Goal: Task Accomplishment & Management: Manage account settings

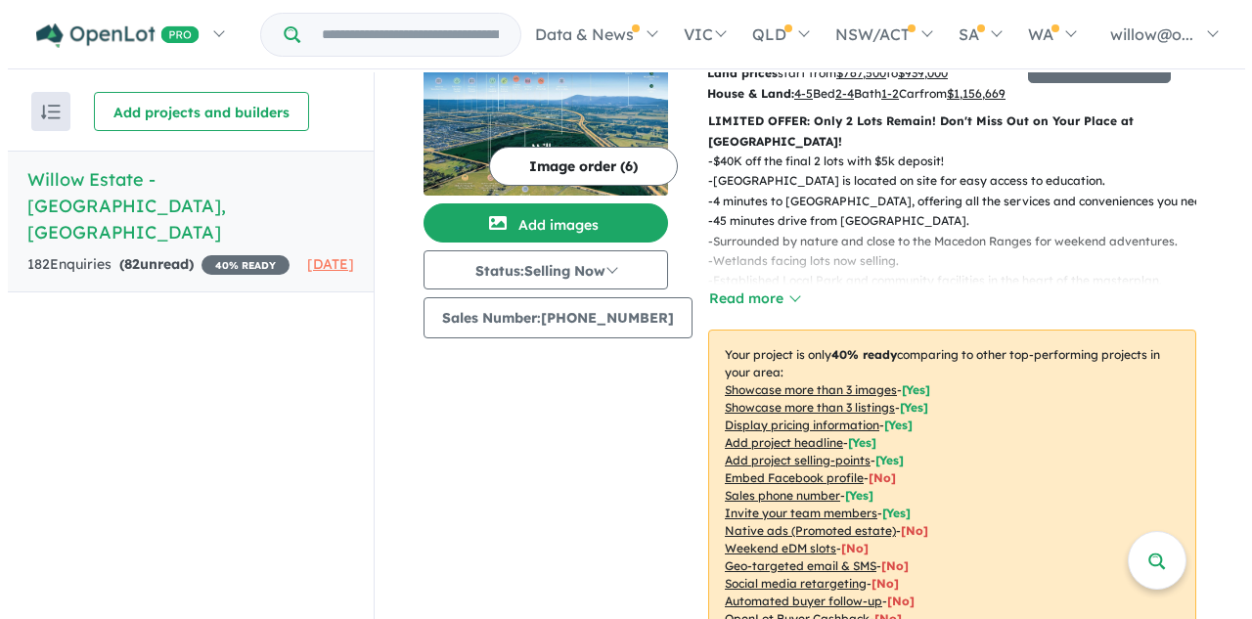
scroll to position [196, 0]
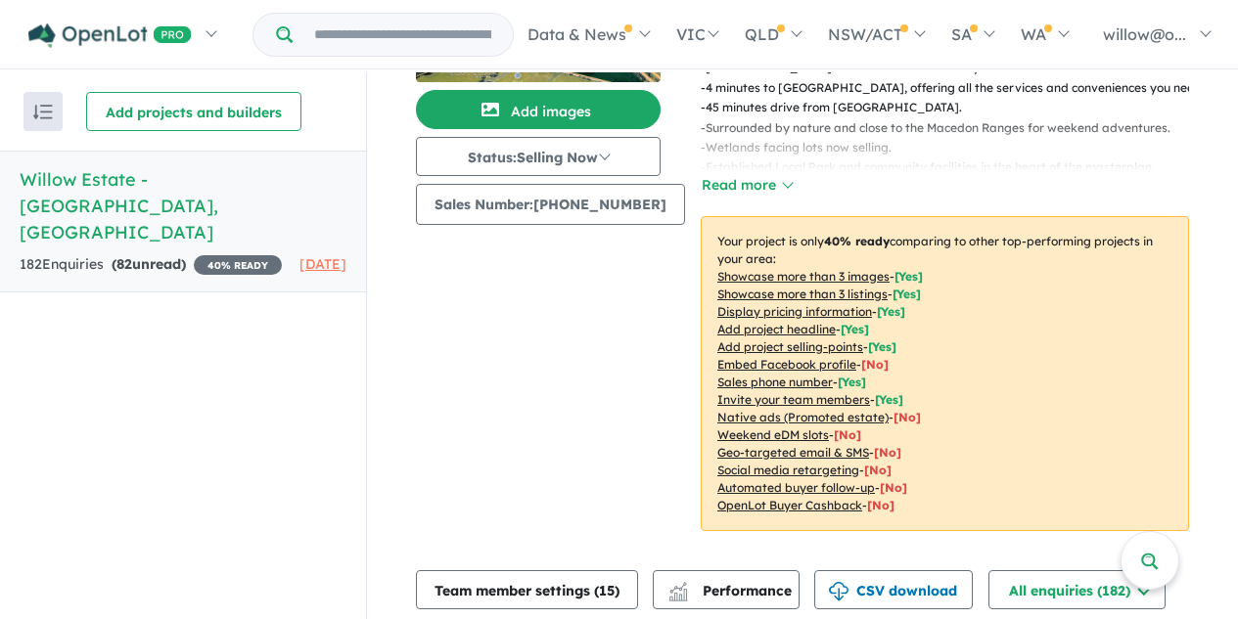
click at [777, 287] on u "Showcase more than 3 listings" at bounding box center [802, 294] width 170 height 15
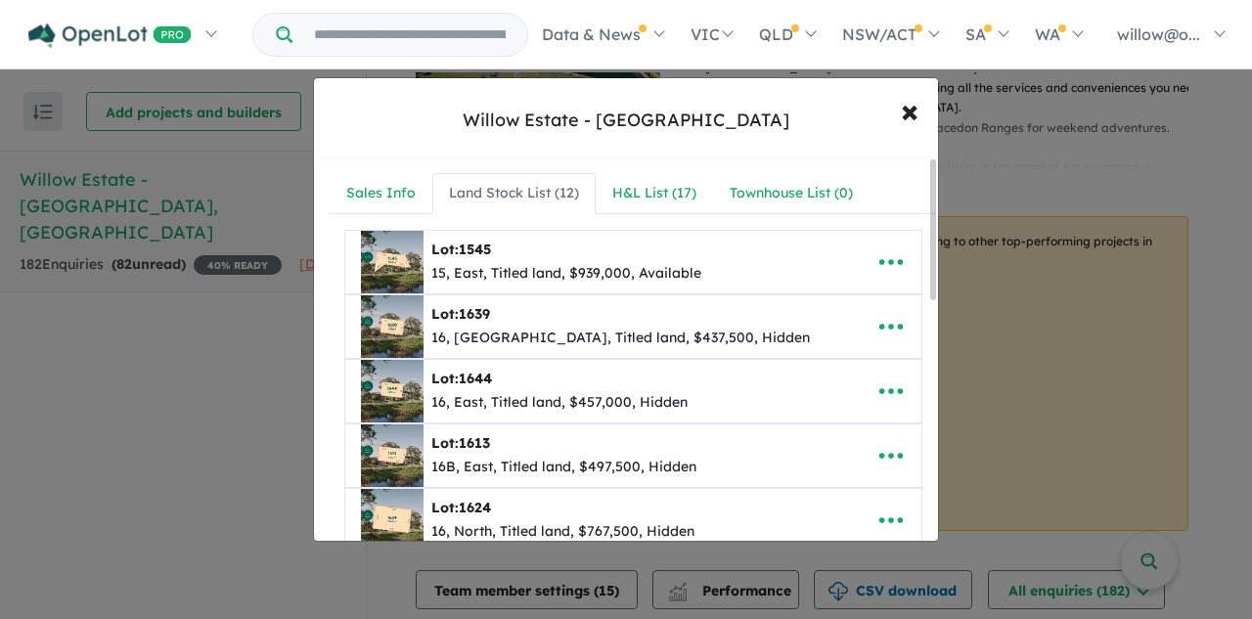
click at [502, 196] on div "Land Stock List ( 12 )" at bounding box center [514, 193] width 130 height 23
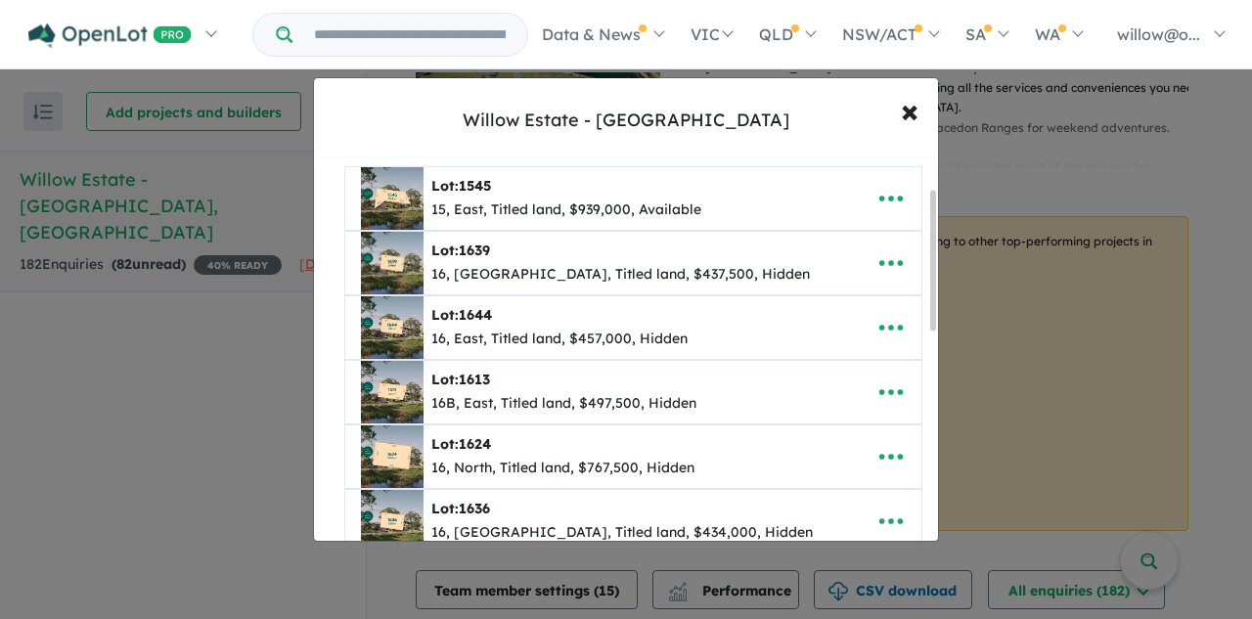
scroll to position [98, 0]
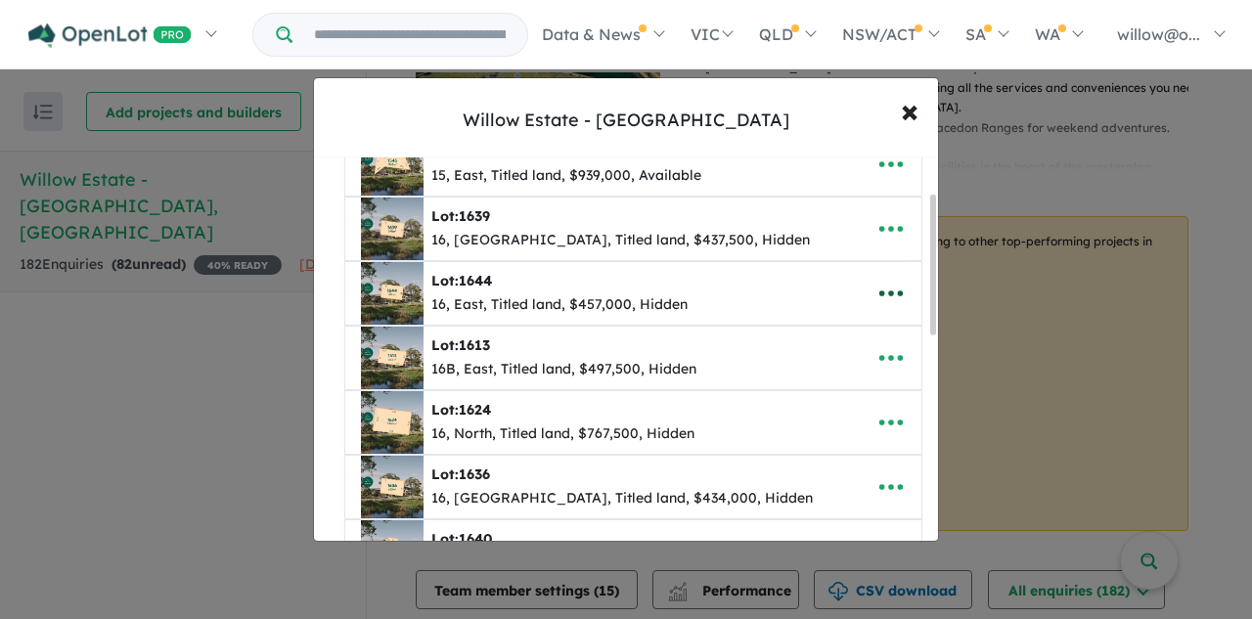
click at [897, 294] on icon "button" at bounding box center [891, 293] width 29 height 29
click at [816, 388] on link "Remove" at bounding box center [848, 386] width 145 height 45
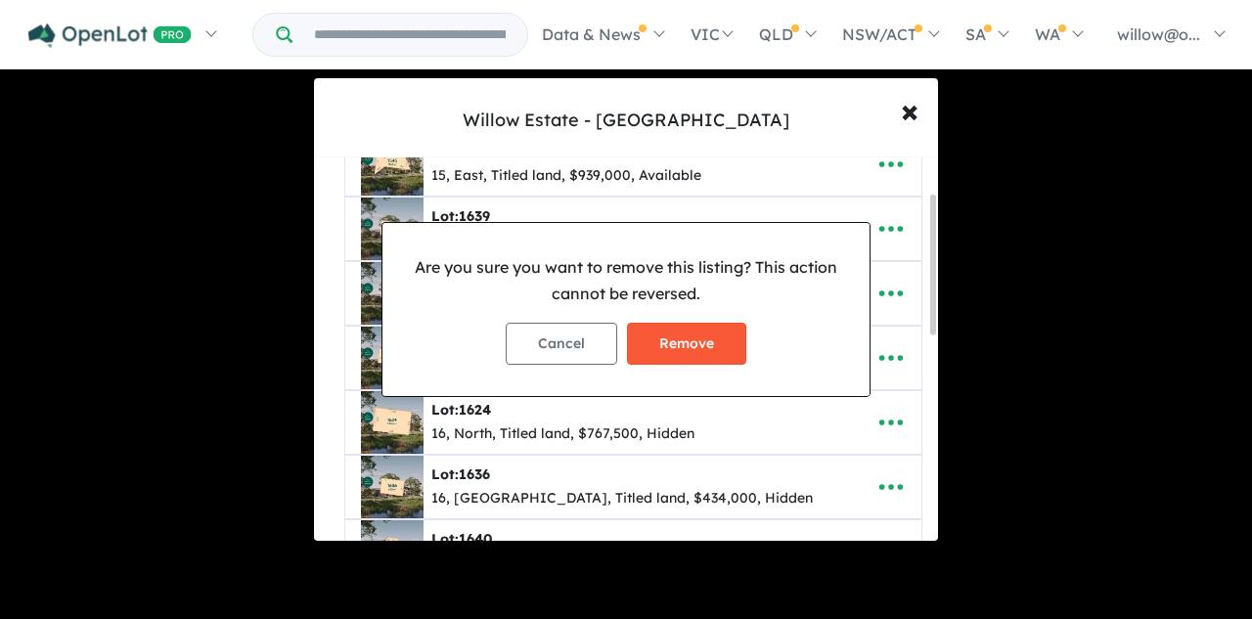
click at [705, 346] on button "Remove" at bounding box center [686, 344] width 119 height 42
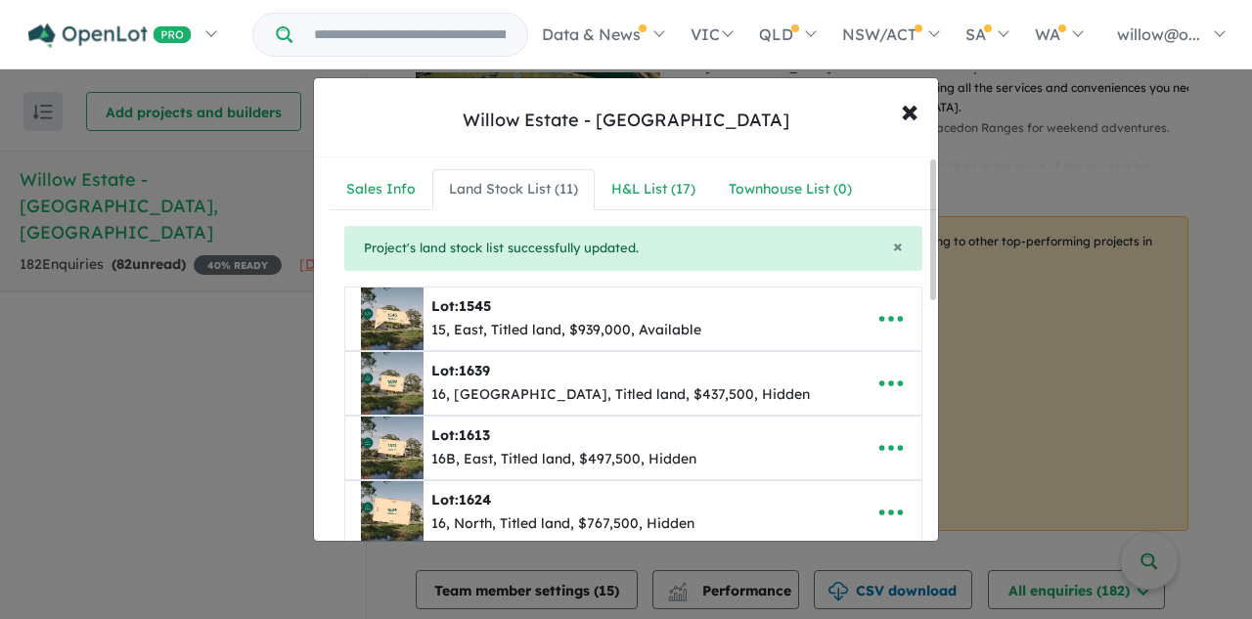
scroll to position [0, 0]
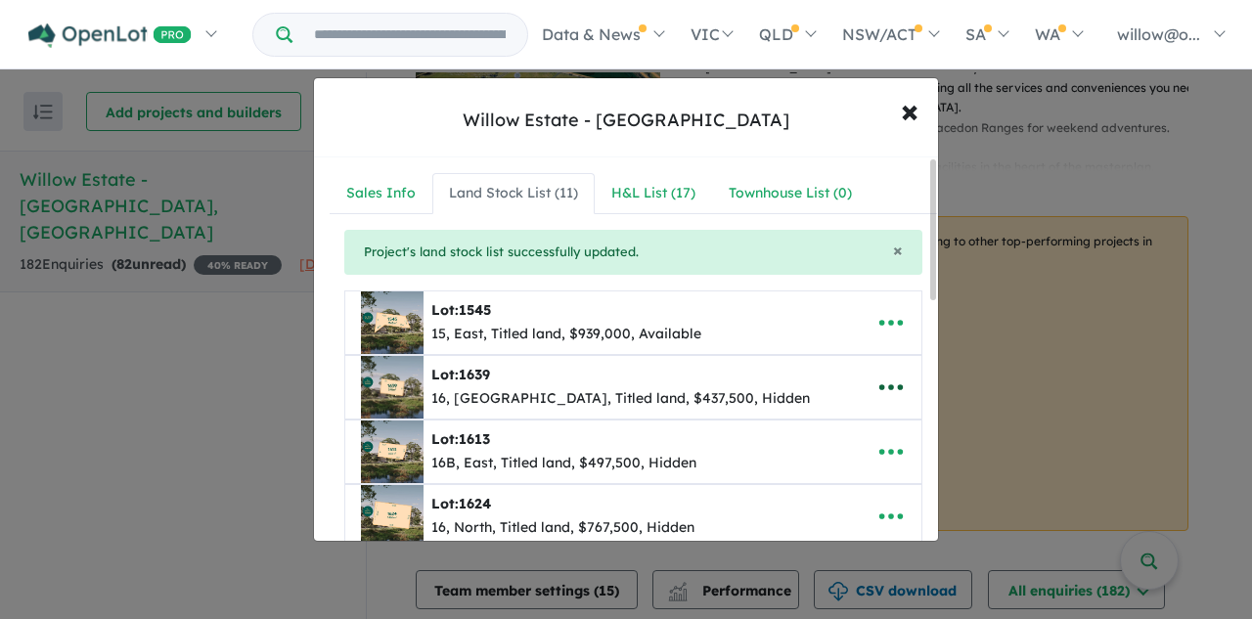
click at [890, 390] on icon "button" at bounding box center [891, 387] width 29 height 29
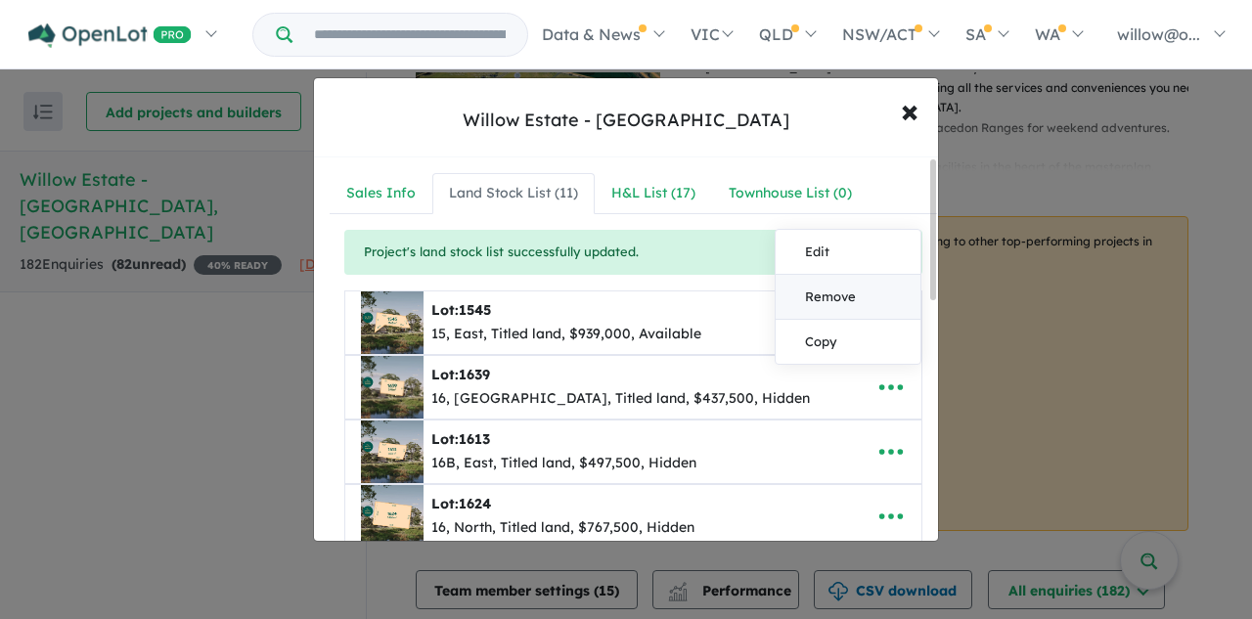
click at [821, 297] on link "Remove" at bounding box center [848, 297] width 145 height 45
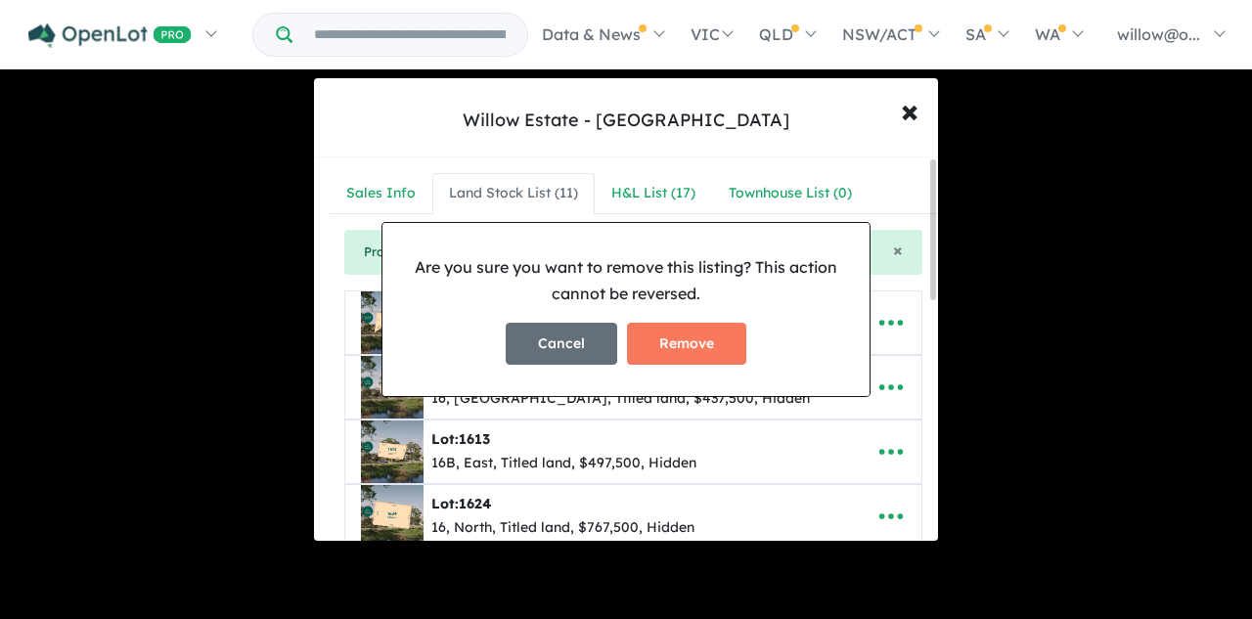
click at [554, 347] on button "Cancel" at bounding box center [562, 344] width 112 height 42
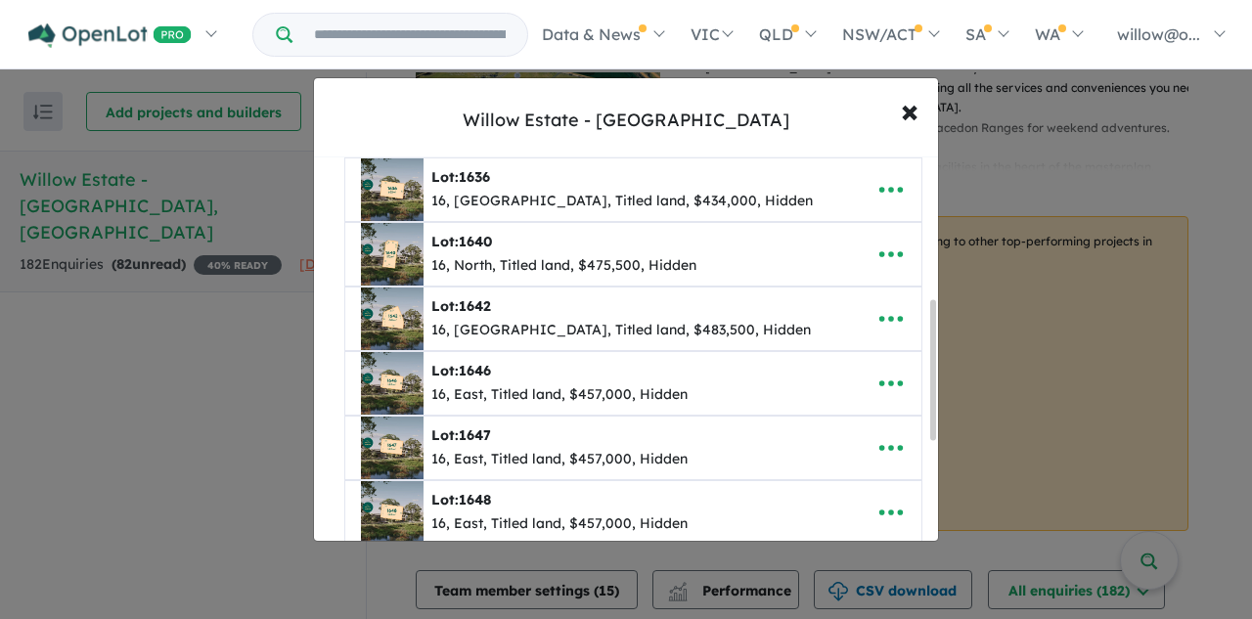
scroll to position [665, 0]
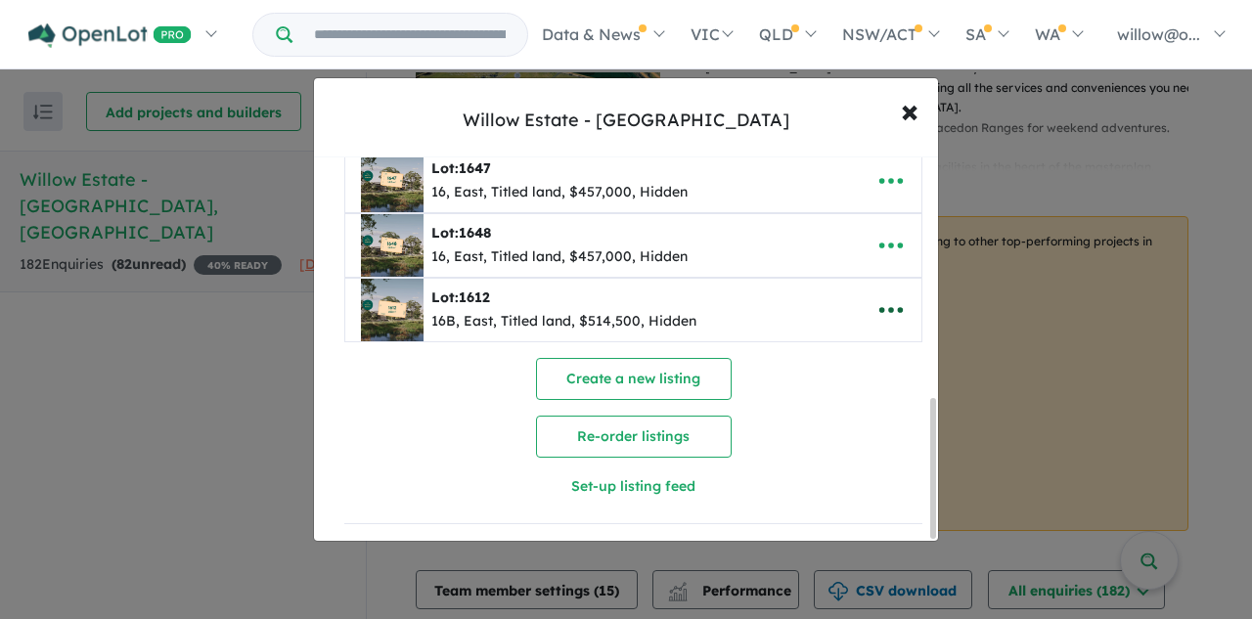
click at [883, 300] on icon "button" at bounding box center [891, 309] width 29 height 29
click at [809, 395] on link "Remove" at bounding box center [848, 403] width 145 height 45
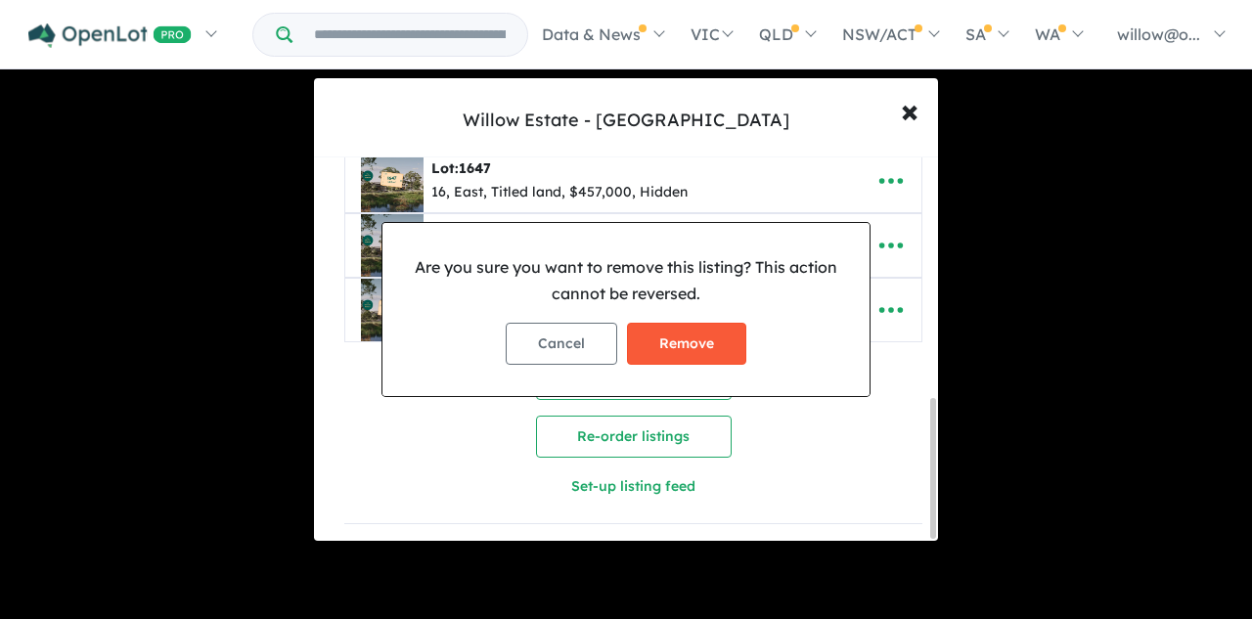
click at [708, 340] on button "Remove" at bounding box center [686, 344] width 119 height 42
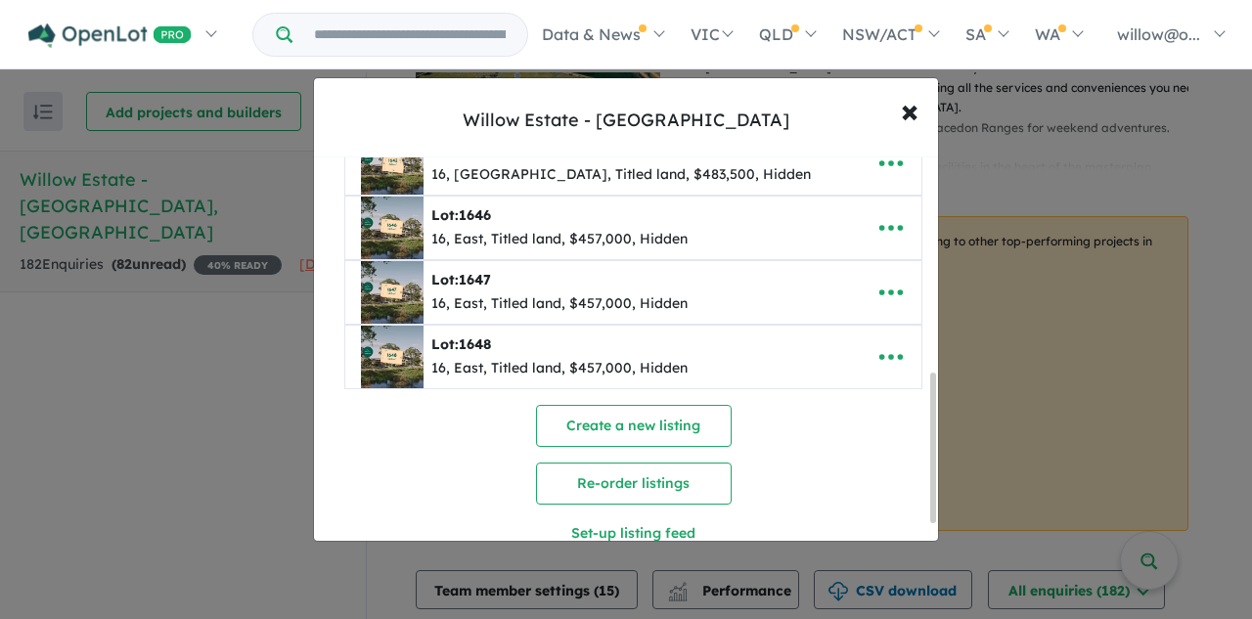
scroll to position [601, 0]
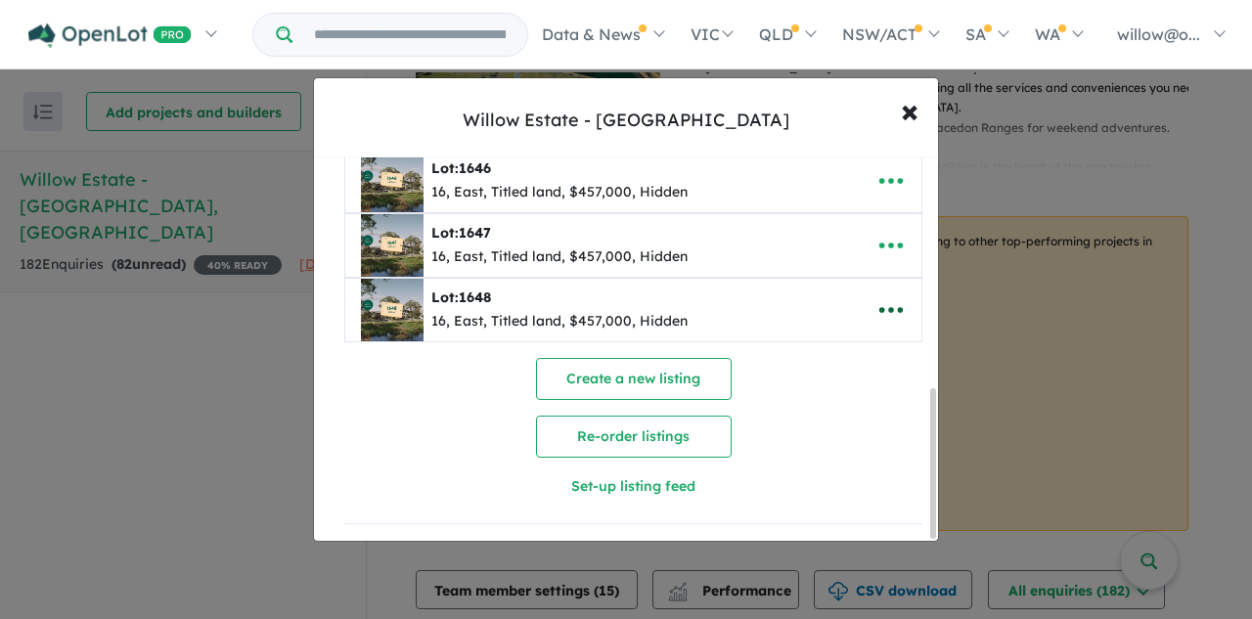
click at [879, 304] on icon "button" at bounding box center [891, 309] width 29 height 29
click at [810, 390] on link "Remove" at bounding box center [848, 403] width 145 height 45
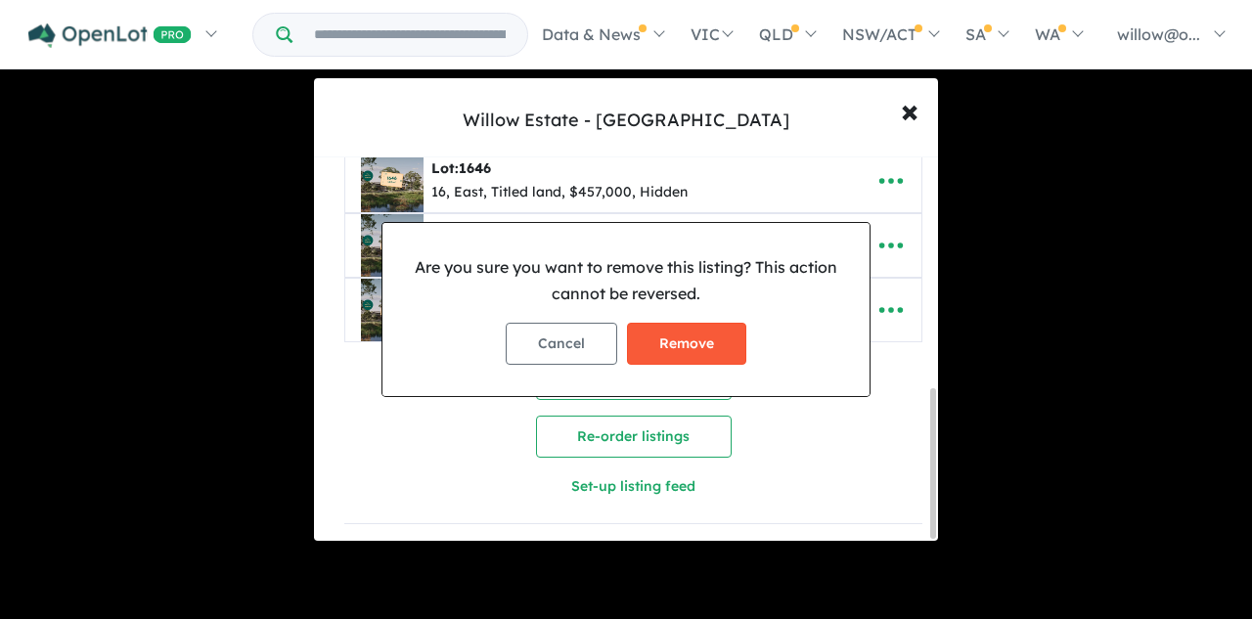
click at [734, 350] on button "Remove" at bounding box center [686, 344] width 119 height 42
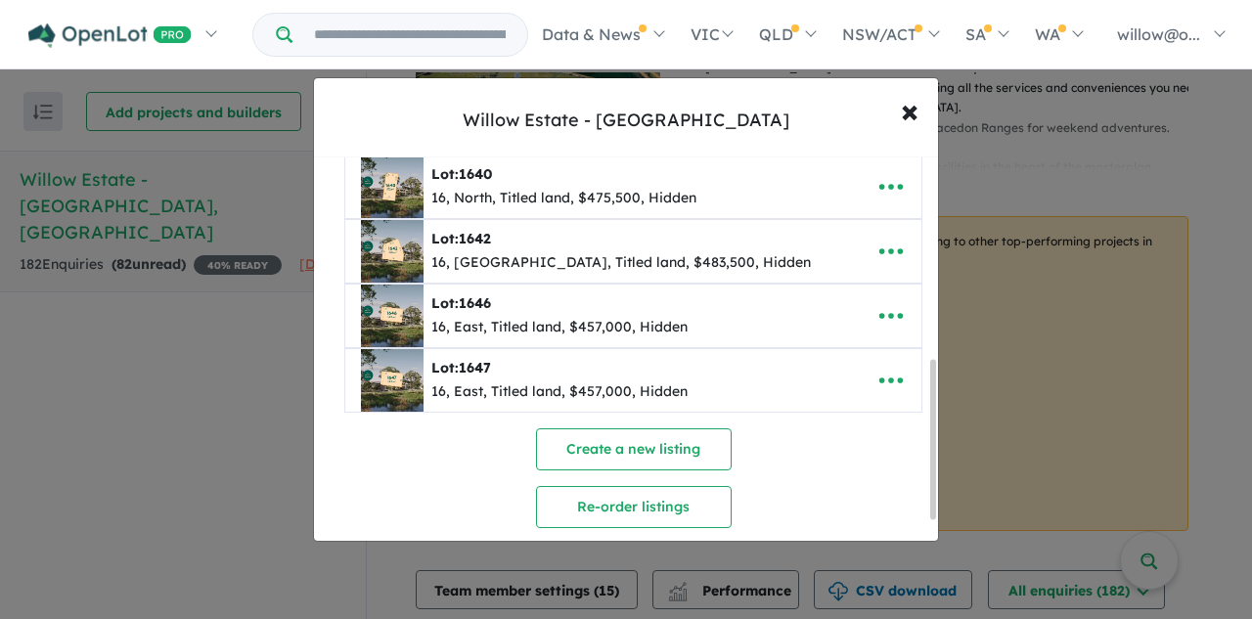
scroll to position [489, 0]
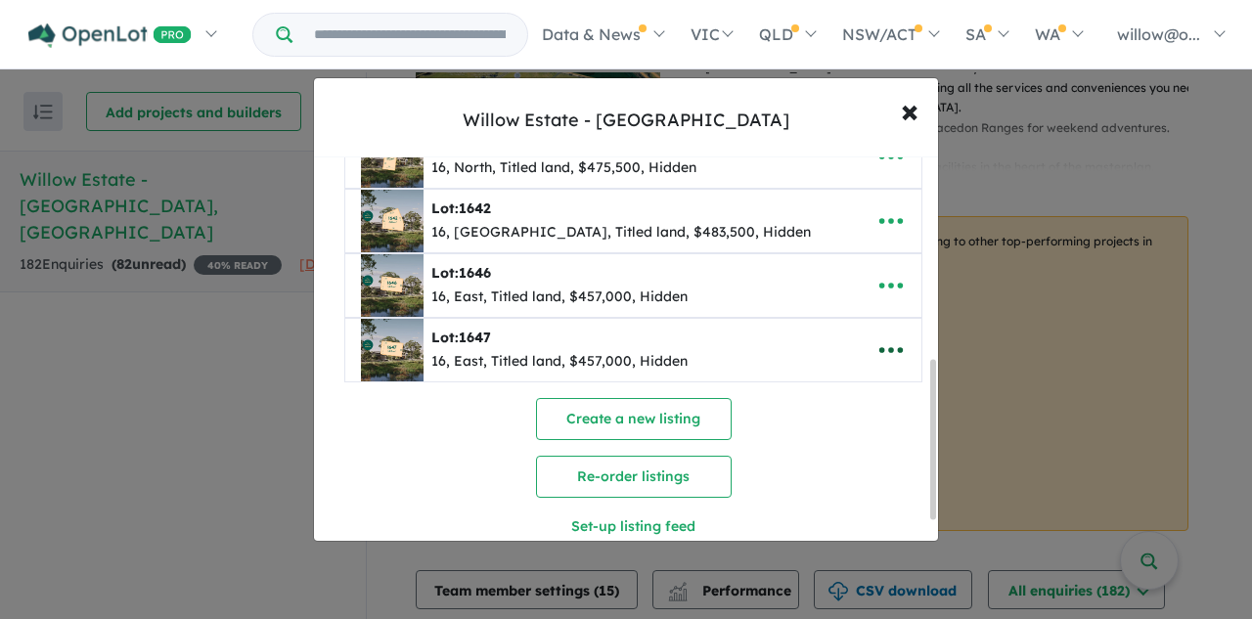
click at [879, 349] on icon "button" at bounding box center [890, 350] width 23 height 6
click at [822, 439] on link "Remove" at bounding box center [848, 443] width 145 height 45
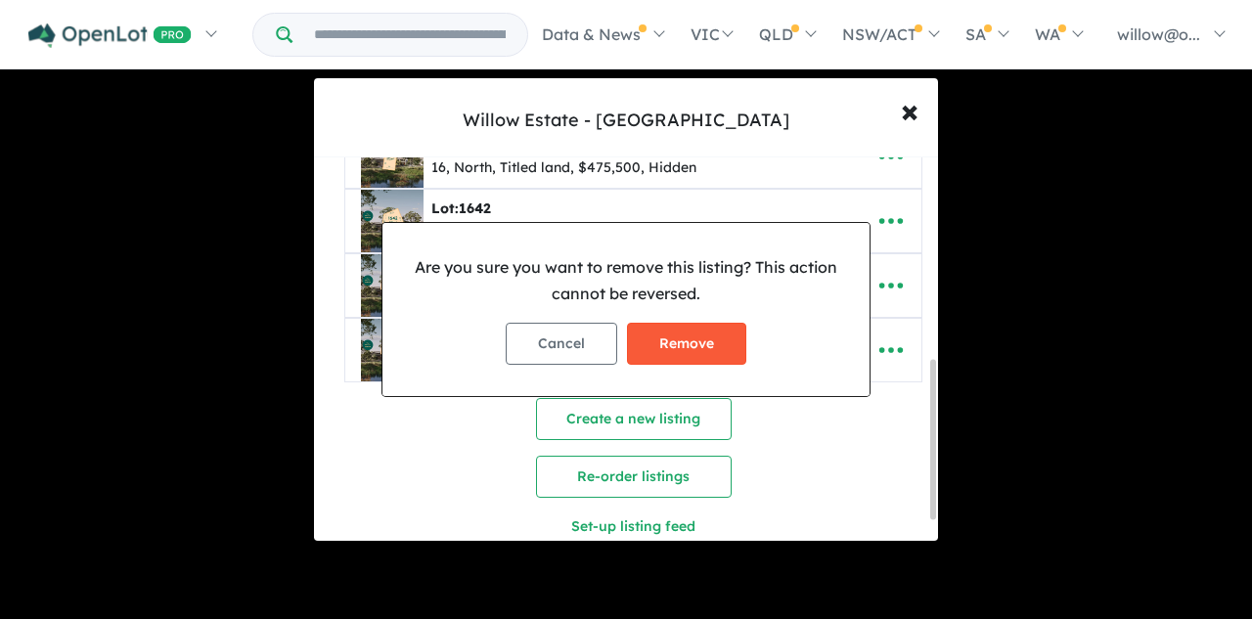
click at [707, 359] on button "Remove" at bounding box center [686, 344] width 119 height 42
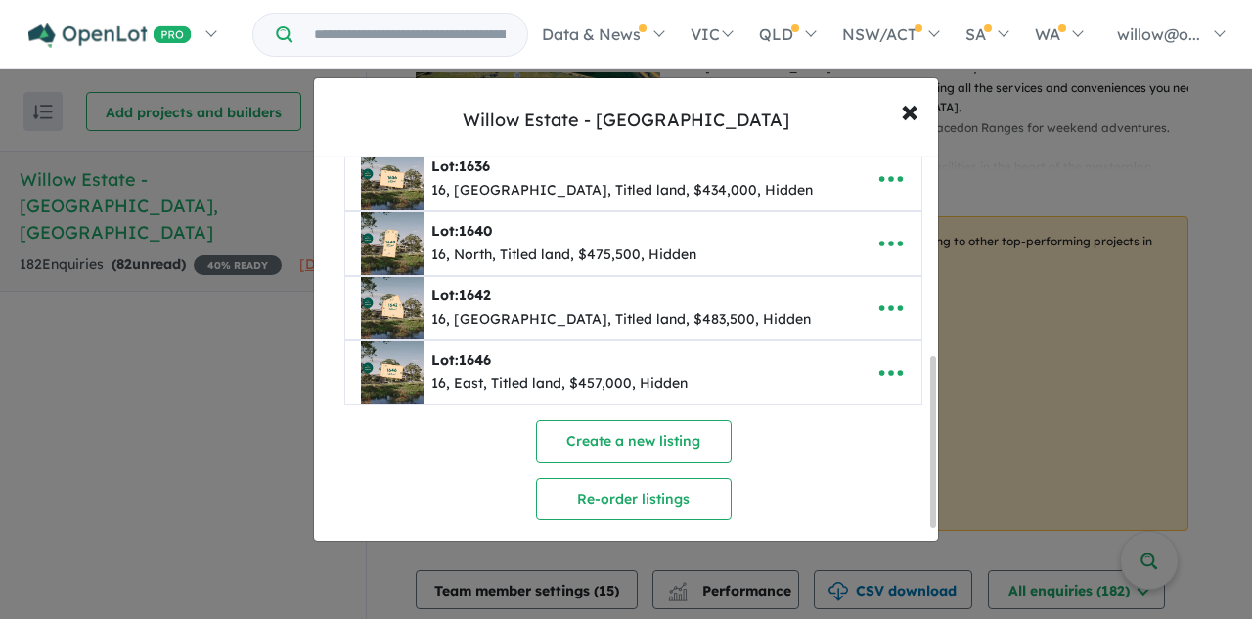
scroll to position [472, 0]
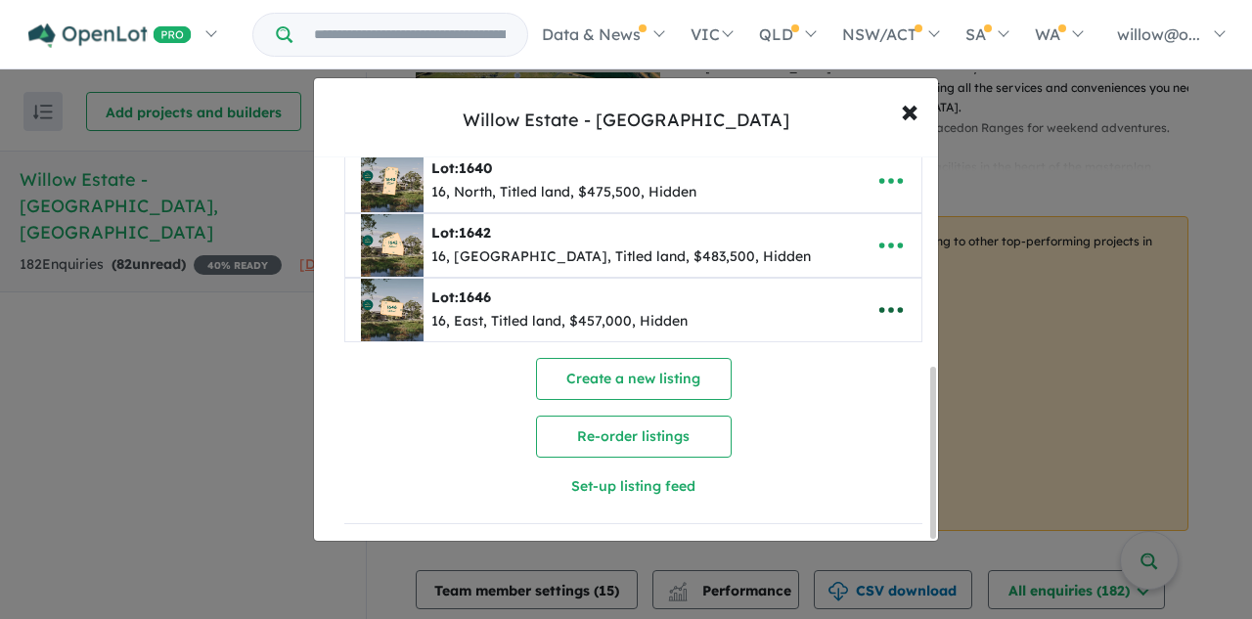
click at [877, 309] on icon "button" at bounding box center [891, 309] width 29 height 29
click at [848, 389] on link "Remove" at bounding box center [848, 403] width 145 height 45
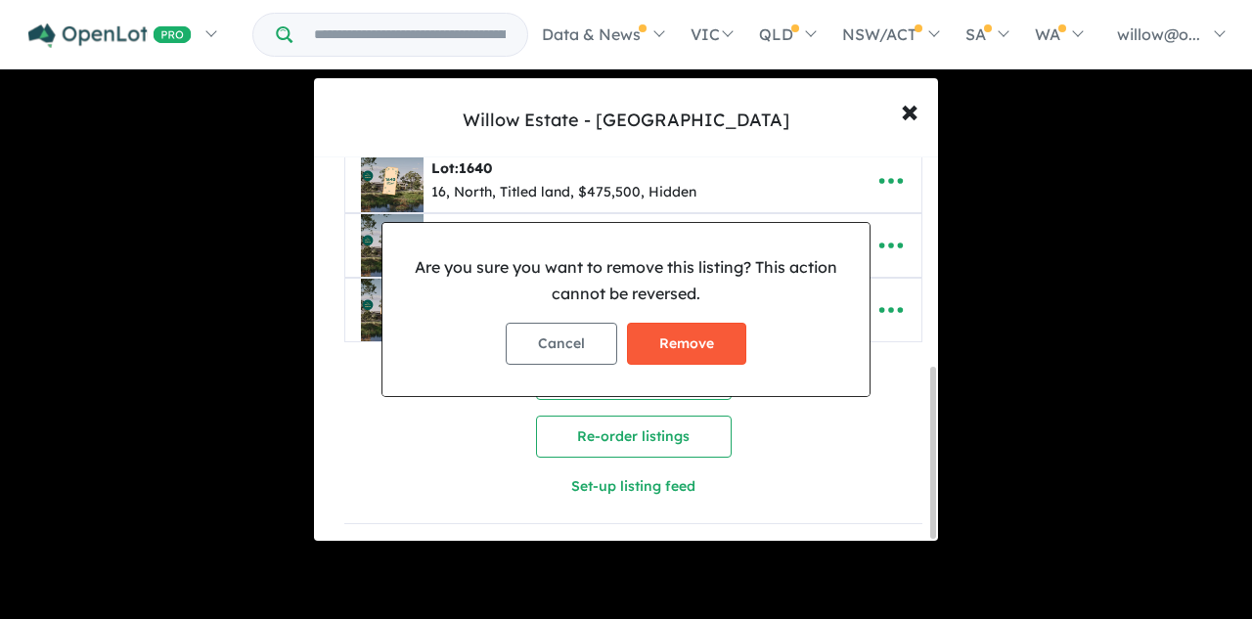
click at [712, 347] on button "Remove" at bounding box center [686, 344] width 119 height 42
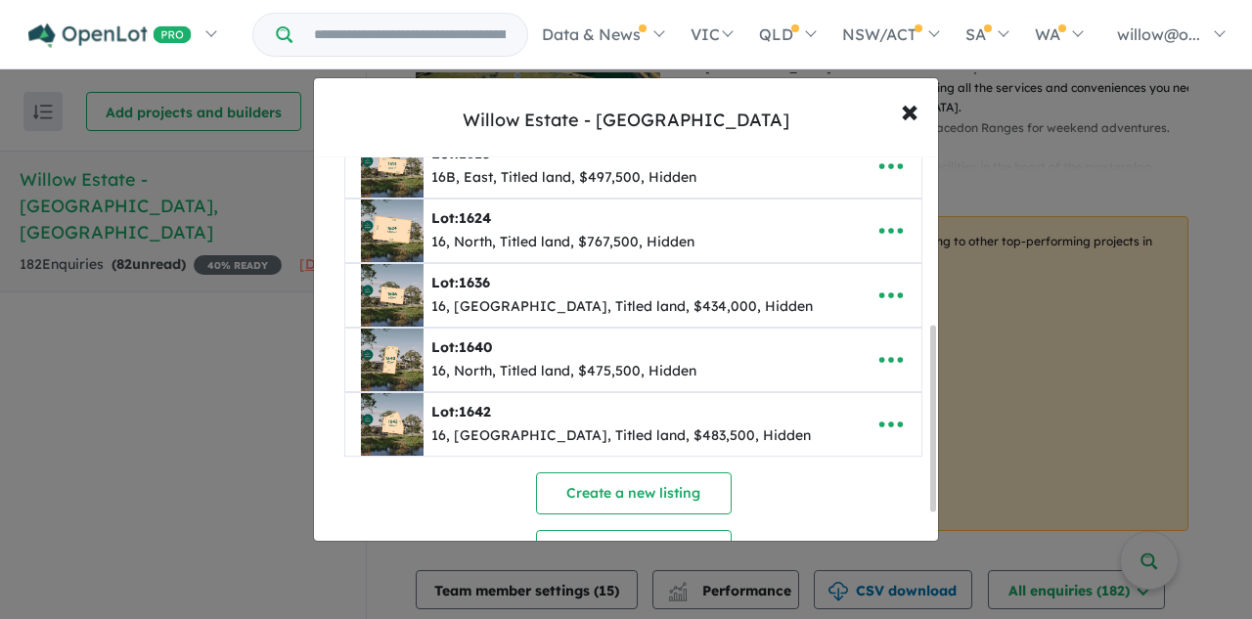
scroll to position [407, 0]
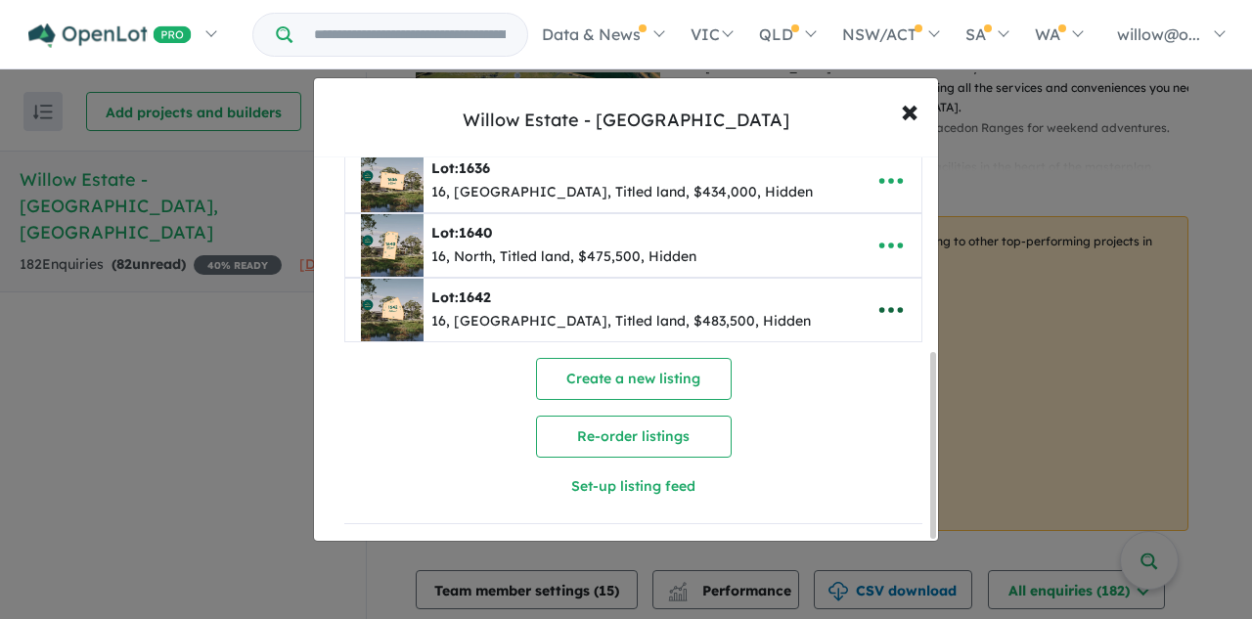
click at [877, 310] on icon "button" at bounding box center [891, 309] width 29 height 29
click at [830, 391] on link "Remove" at bounding box center [848, 403] width 145 height 45
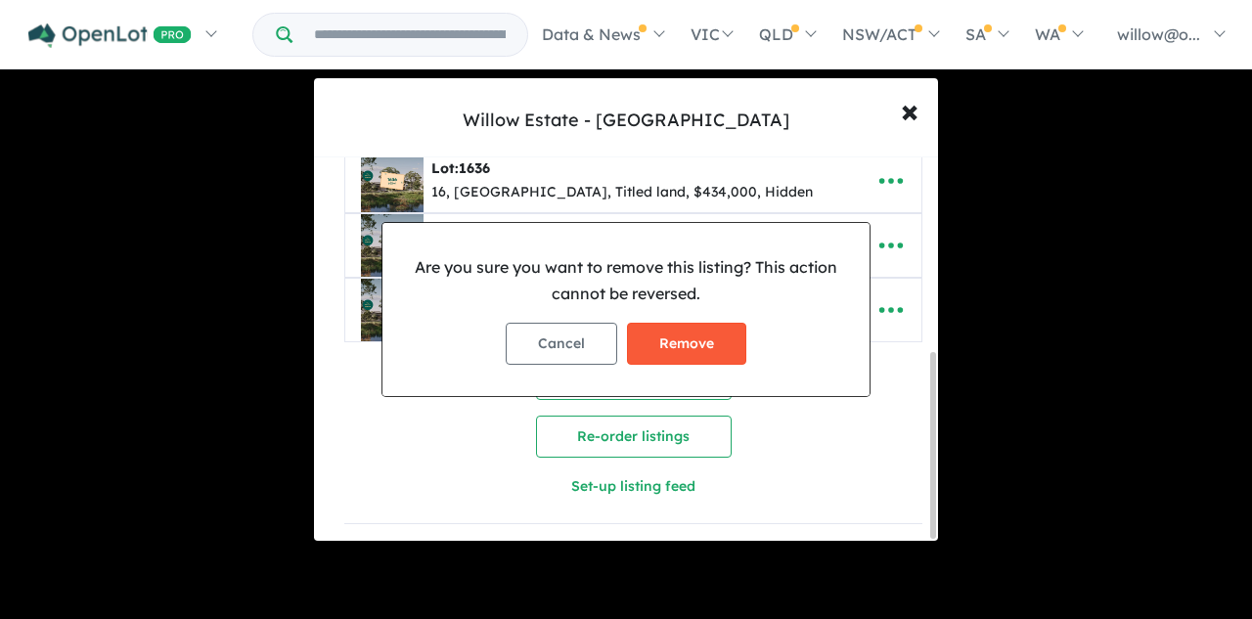
click at [727, 345] on button "Remove" at bounding box center [686, 344] width 119 height 42
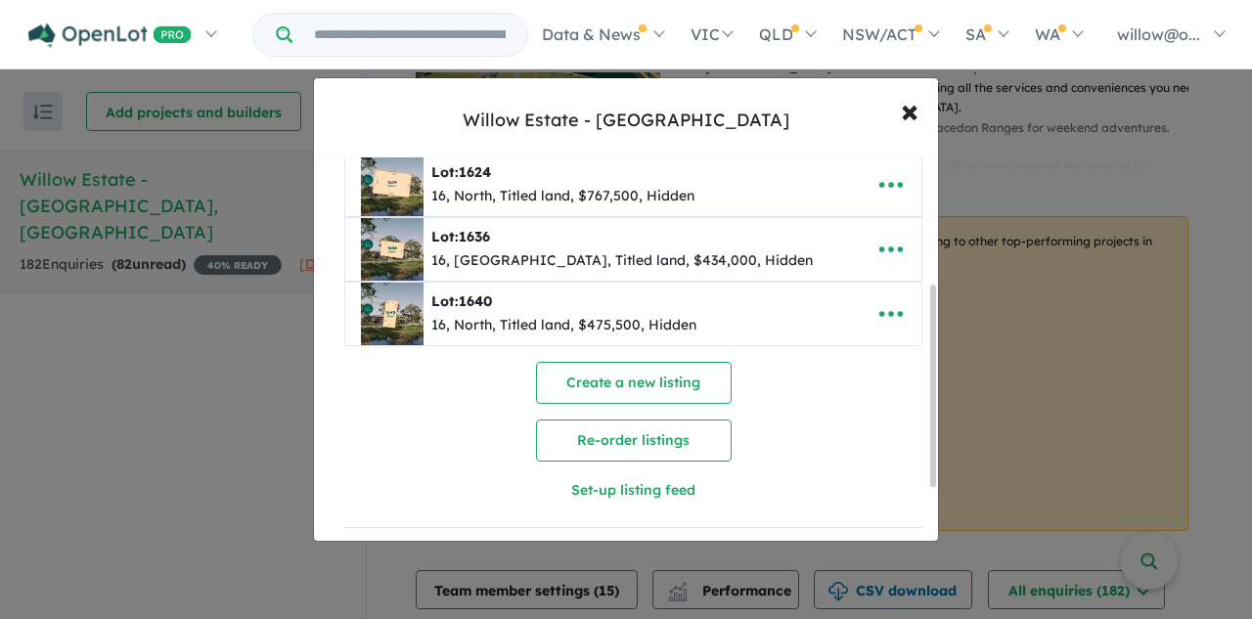
scroll to position [342, 0]
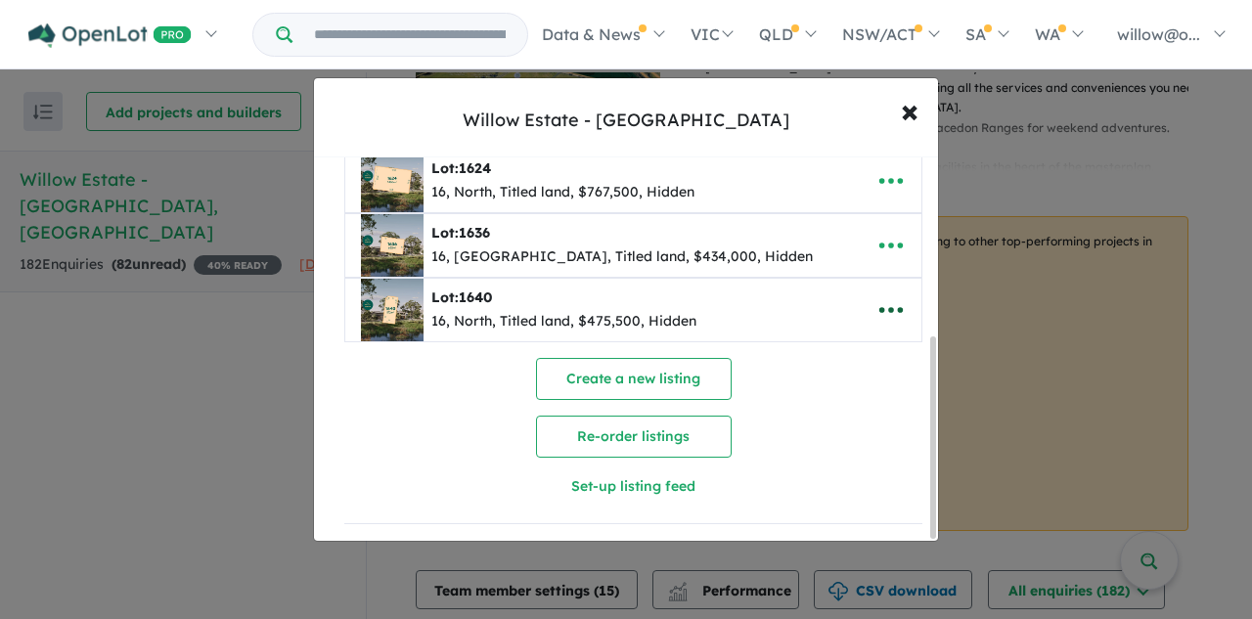
click at [877, 312] on icon "button" at bounding box center [891, 309] width 29 height 29
click at [835, 392] on link "Remove" at bounding box center [848, 403] width 145 height 45
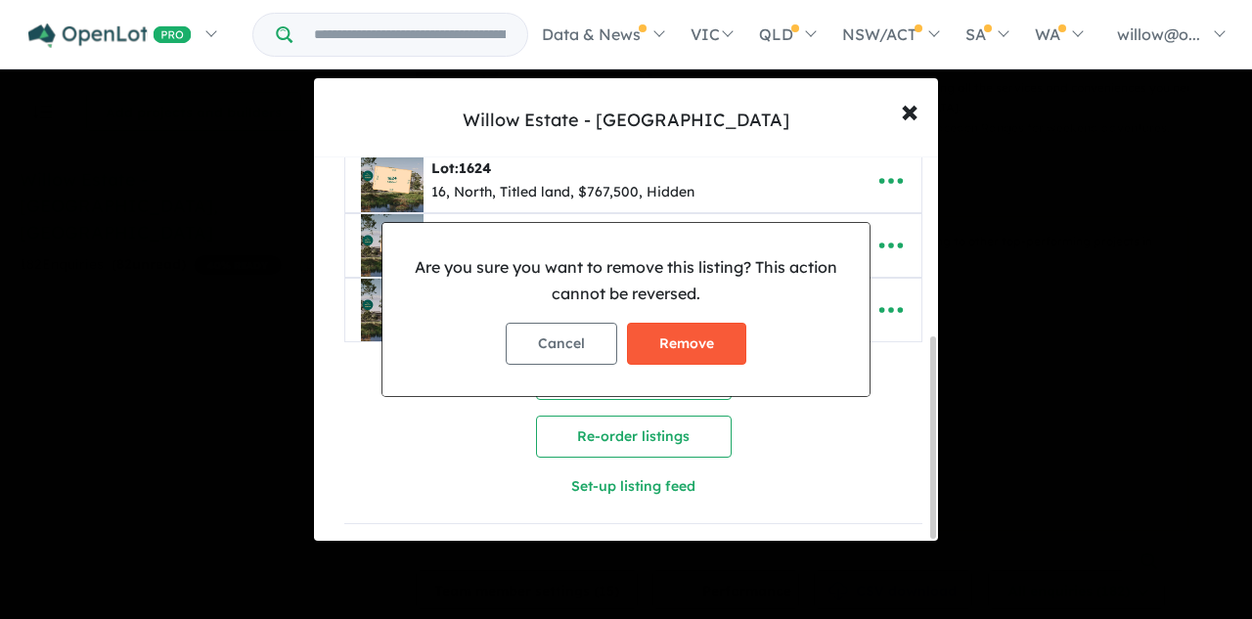
click at [733, 344] on button "Remove" at bounding box center [686, 344] width 119 height 42
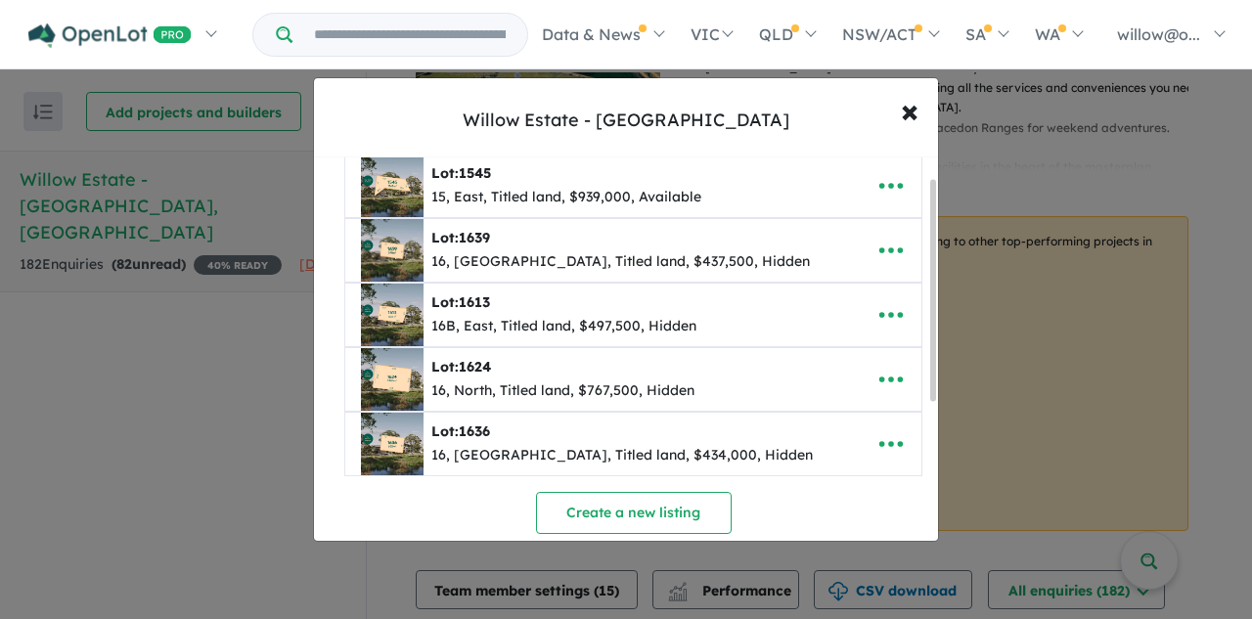
scroll to position [278, 0]
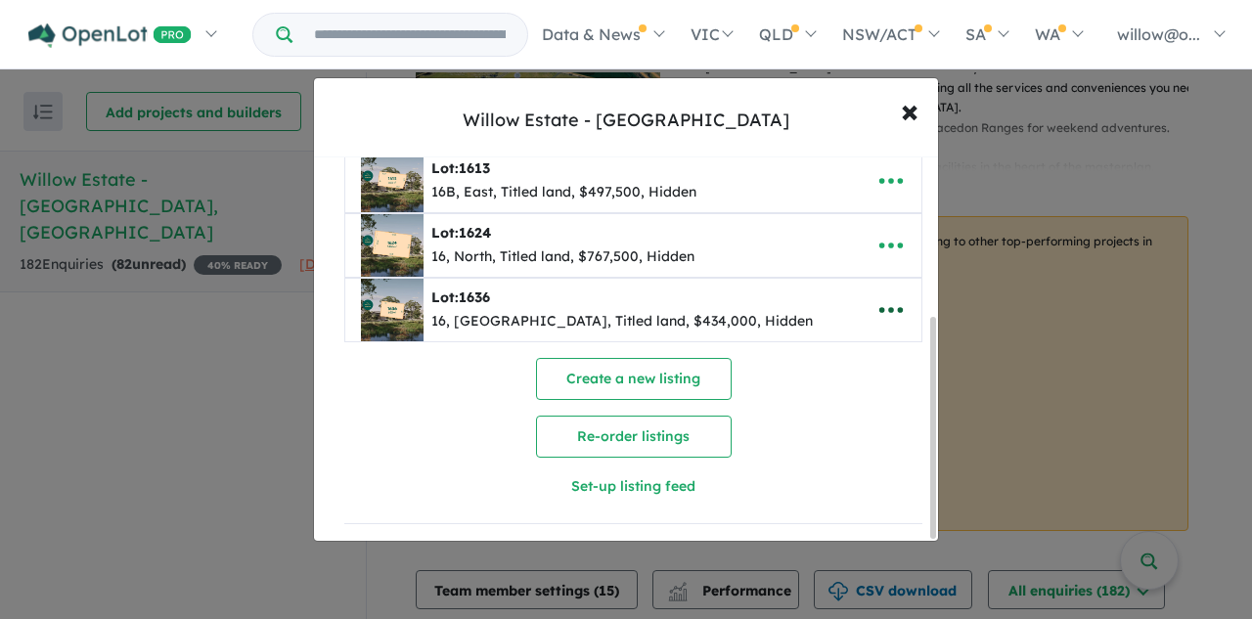
click at [877, 309] on icon "button" at bounding box center [891, 309] width 29 height 29
click at [828, 400] on link "Remove" at bounding box center [848, 403] width 145 height 45
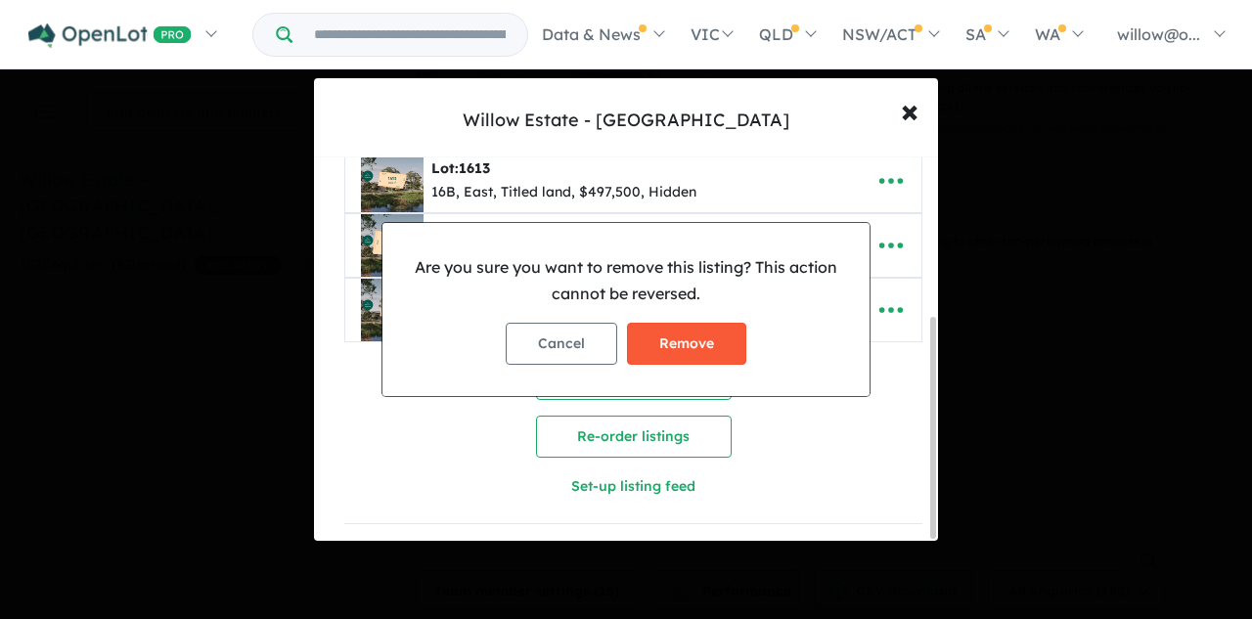
click at [714, 346] on button "Remove" at bounding box center [686, 344] width 119 height 42
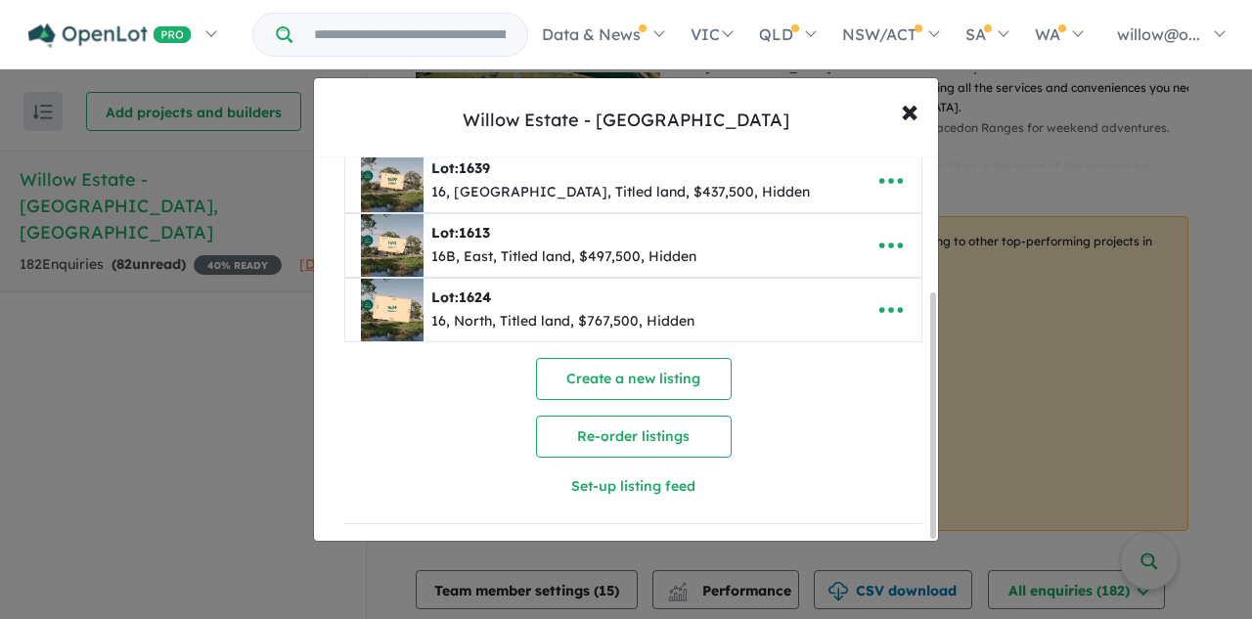
scroll to position [213, 0]
click at [886, 308] on icon "button" at bounding box center [891, 309] width 29 height 29
click at [828, 395] on link "Remove" at bounding box center [848, 403] width 145 height 45
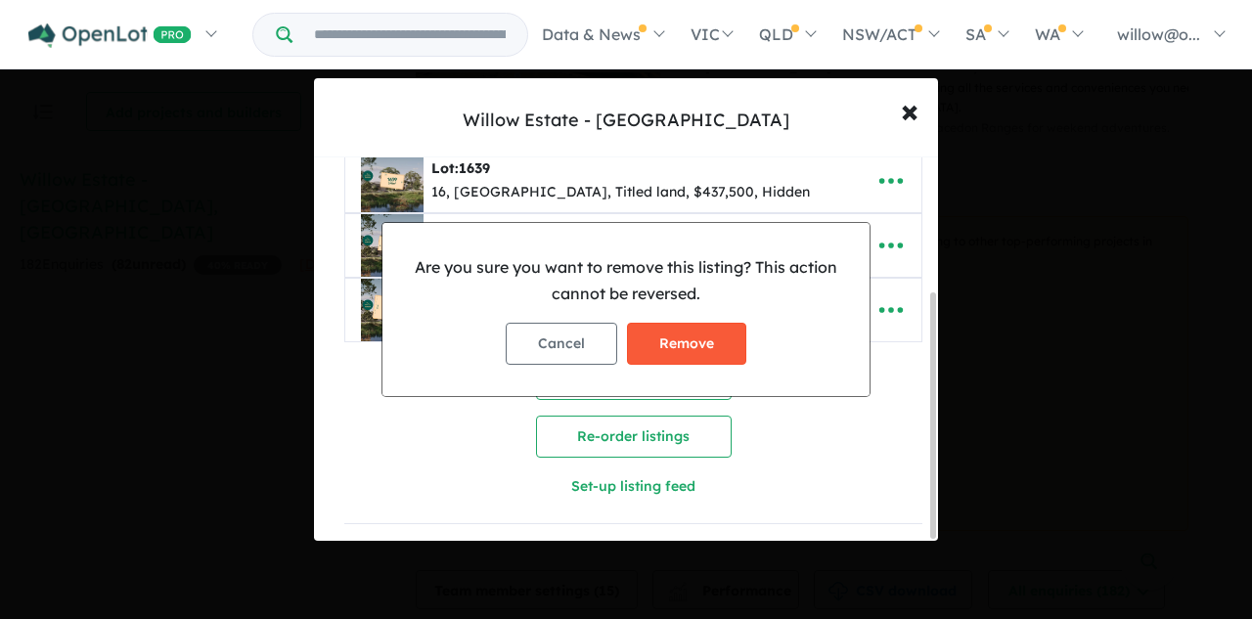
click at [729, 346] on button "Remove" at bounding box center [686, 344] width 119 height 42
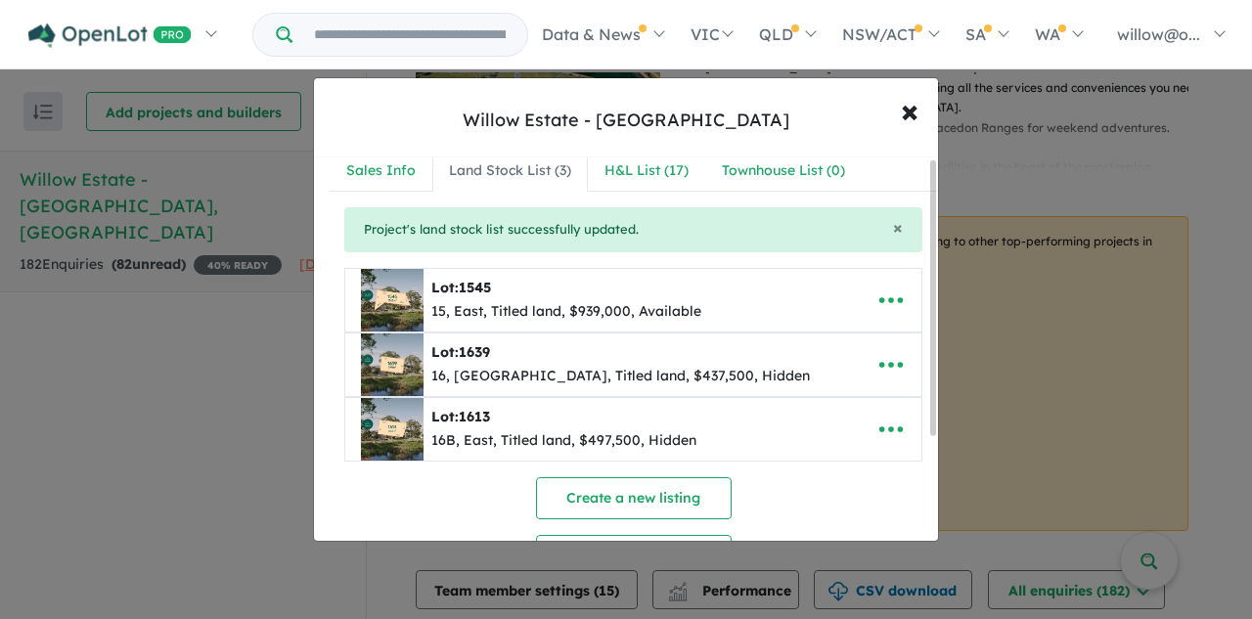
scroll to position [0, 0]
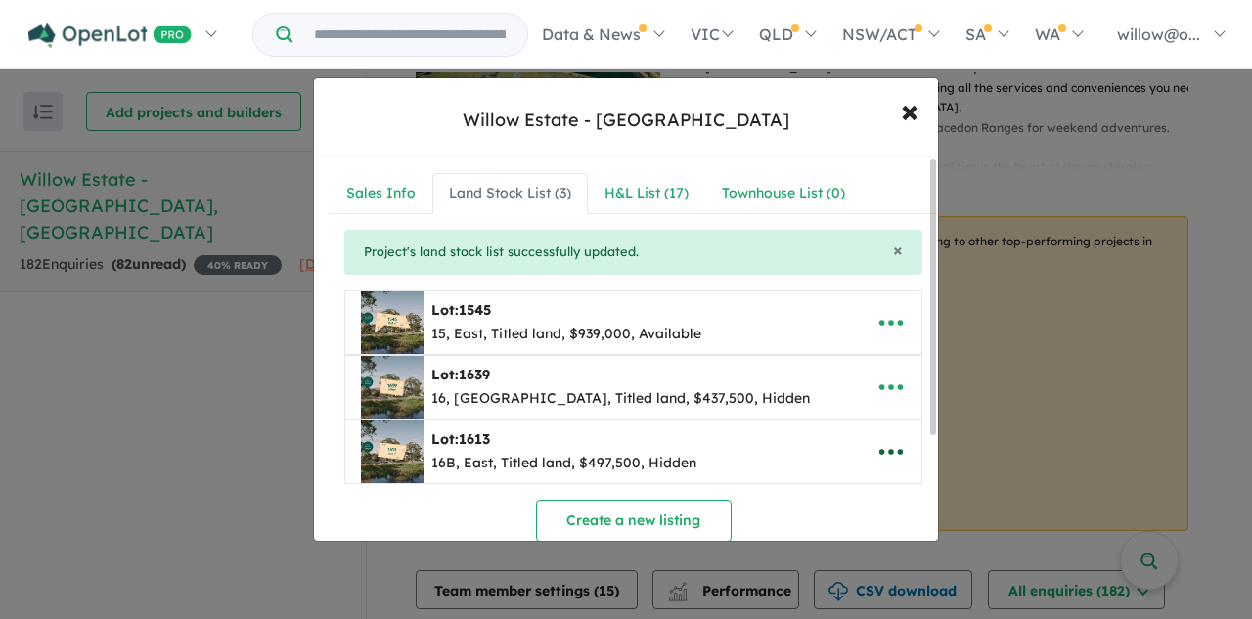
click at [883, 446] on icon "button" at bounding box center [891, 451] width 29 height 29
click at [826, 365] on link "Remove" at bounding box center [848, 361] width 145 height 45
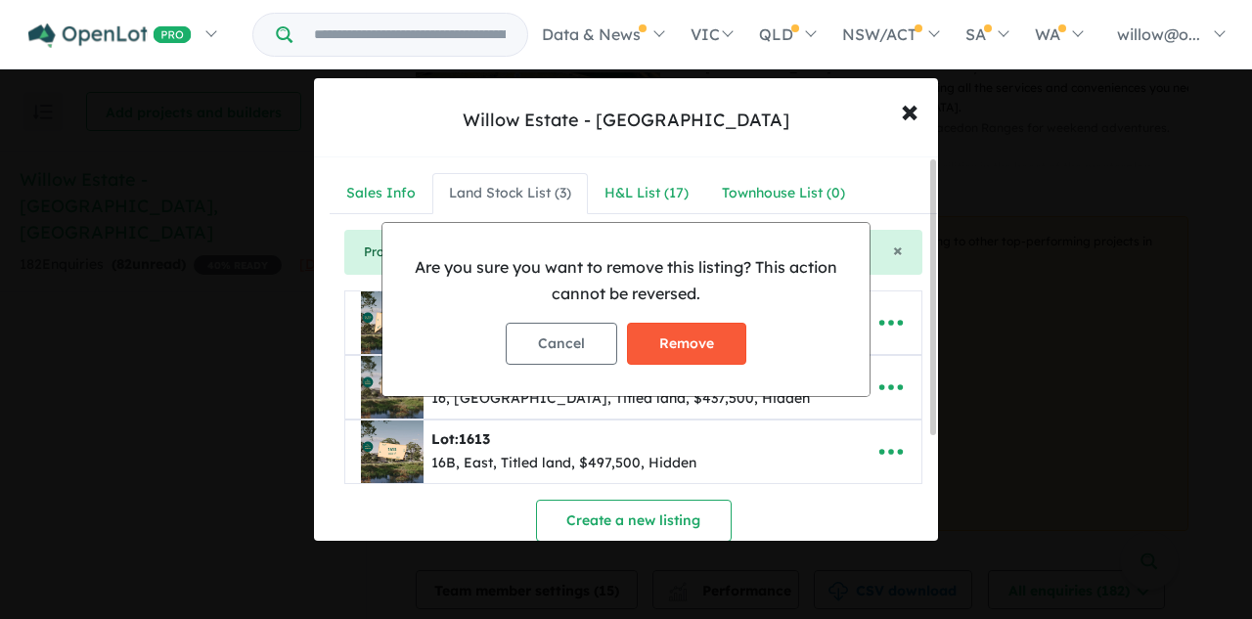
click at [709, 354] on button "Remove" at bounding box center [686, 344] width 119 height 42
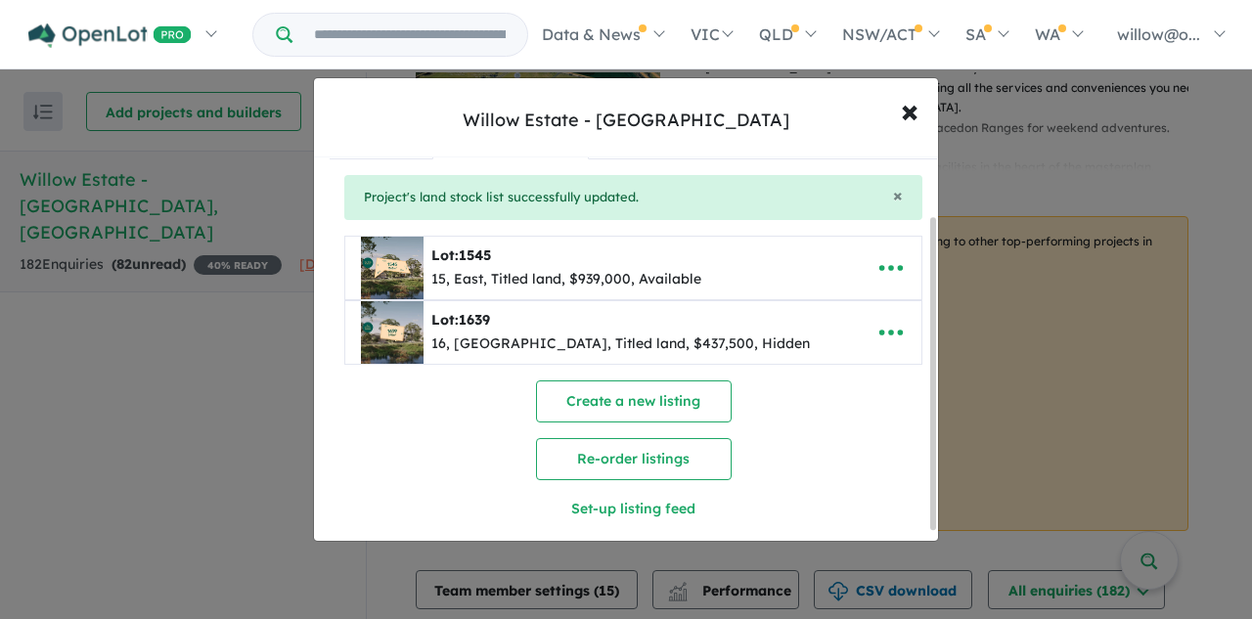
scroll to position [84, 0]
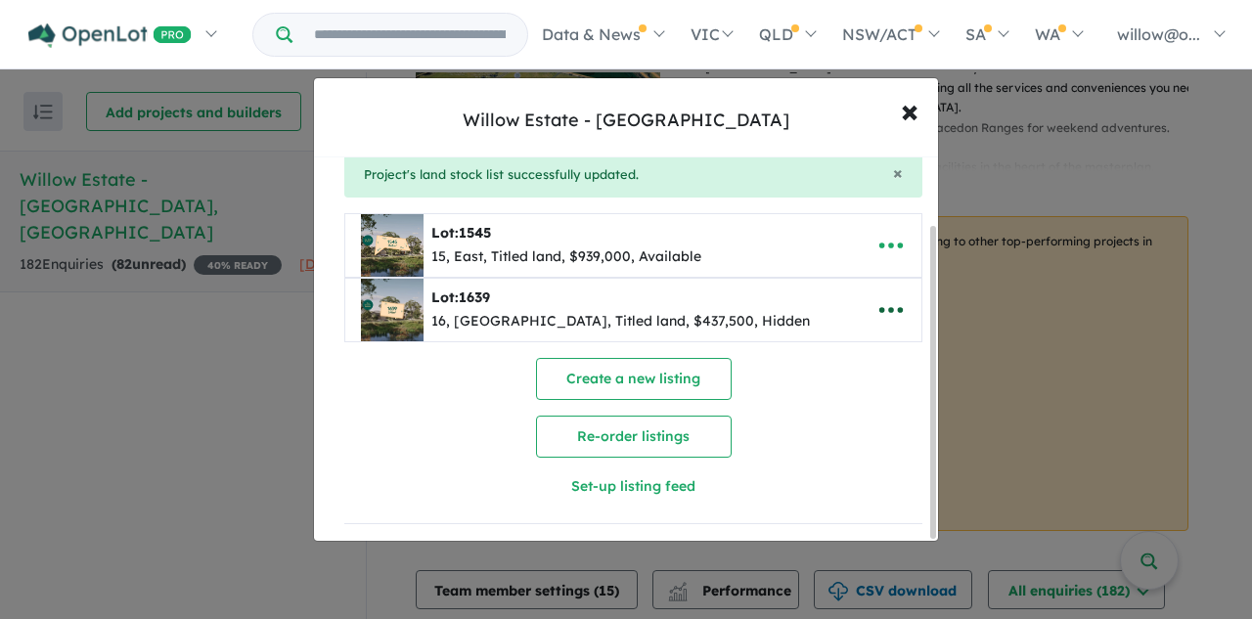
click at [903, 293] on button "button" at bounding box center [891, 310] width 61 height 45
click at [830, 404] on link "Remove" at bounding box center [848, 403] width 145 height 45
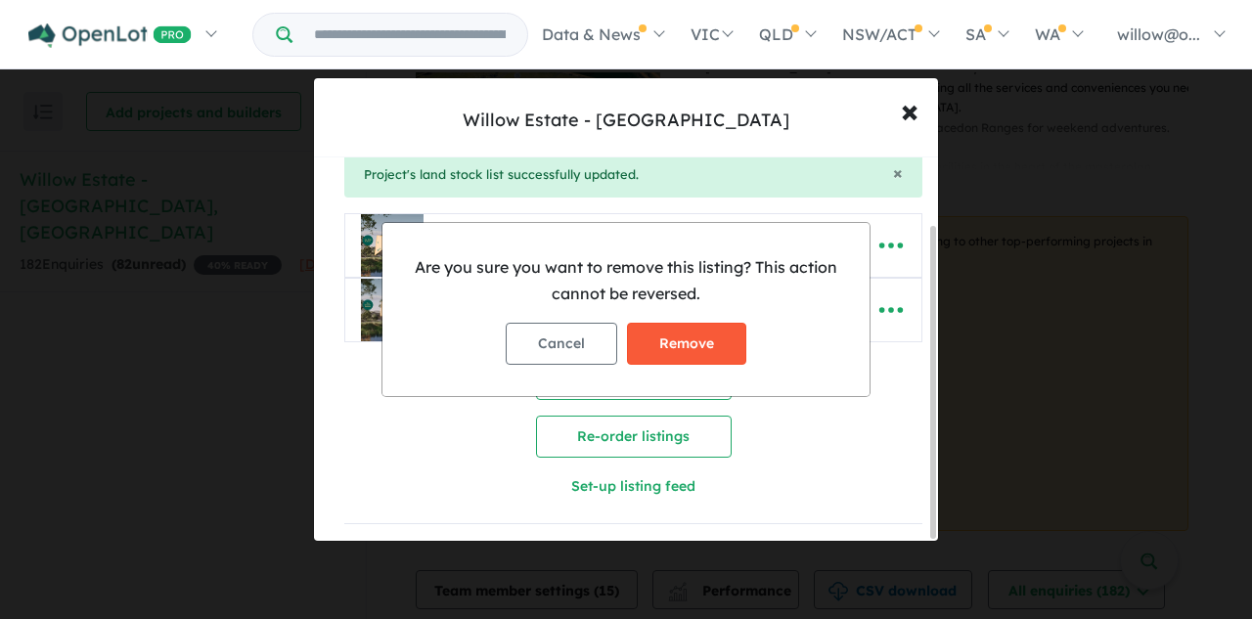
click at [675, 363] on button "Remove" at bounding box center [686, 344] width 119 height 42
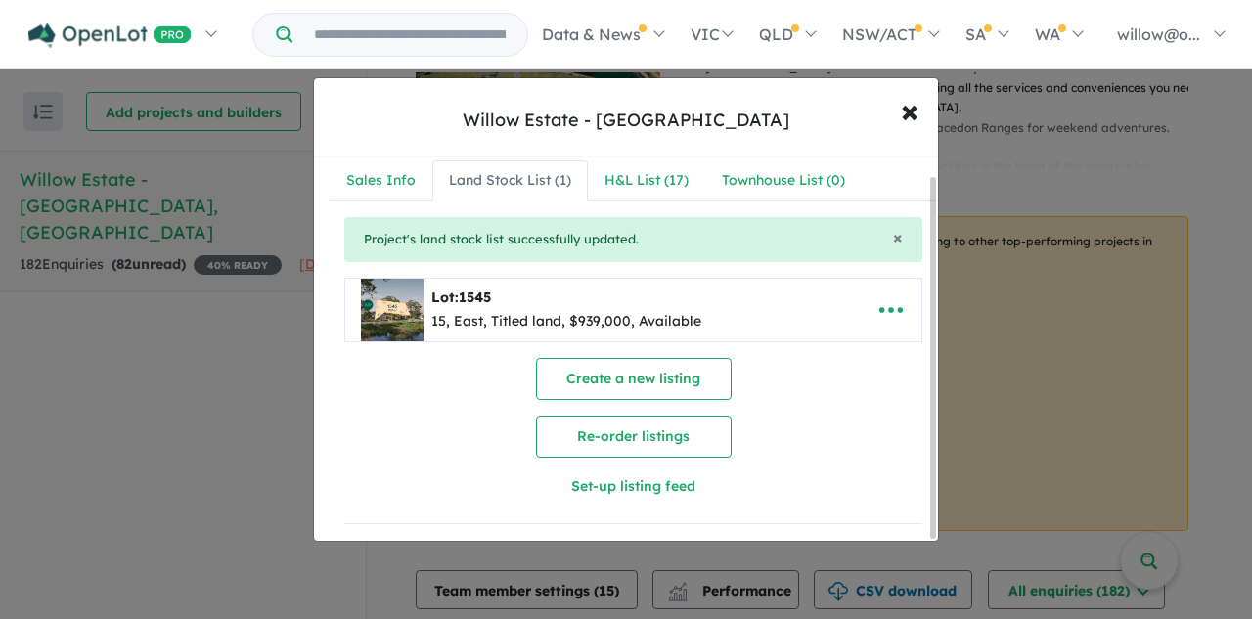
scroll to position [0, 0]
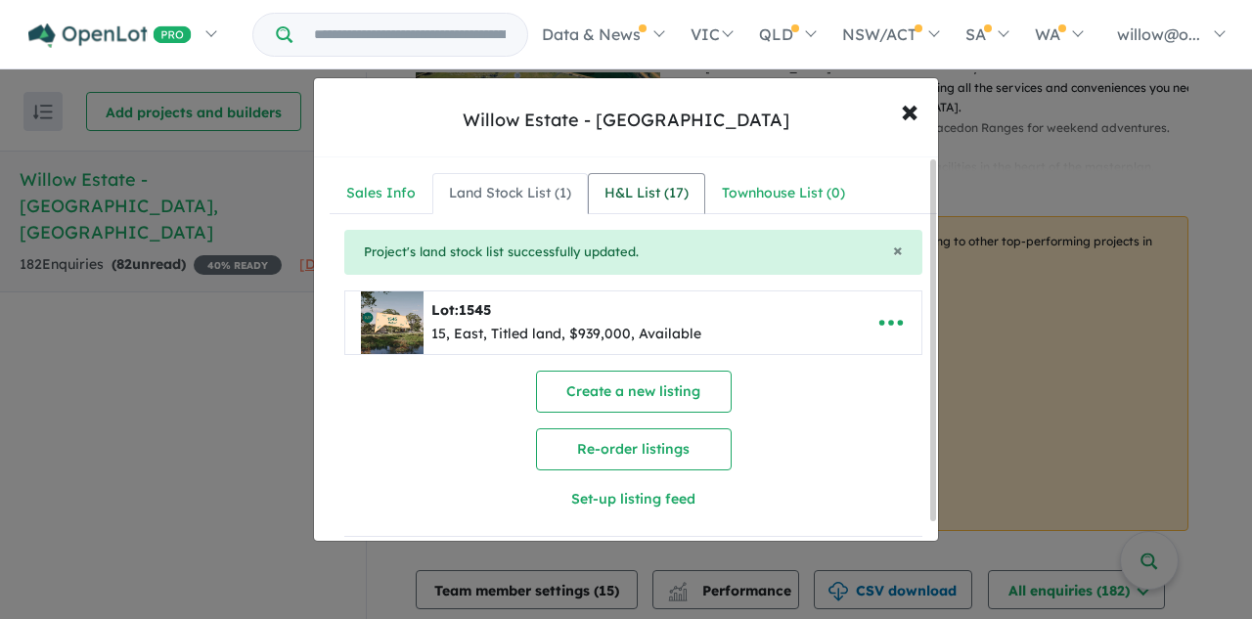
click at [626, 198] on div "H&L List ( 17 )" at bounding box center [647, 193] width 84 height 23
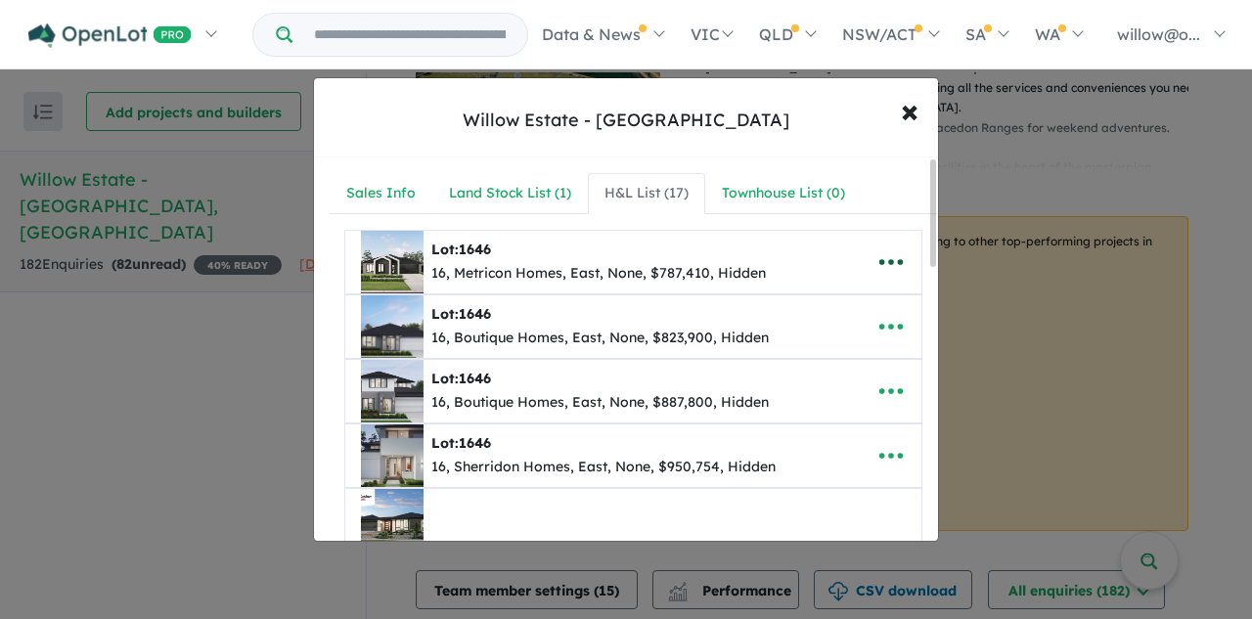
click at [881, 266] on icon "button" at bounding box center [891, 262] width 29 height 29
click at [821, 349] on link "Remove" at bounding box center [848, 355] width 145 height 45
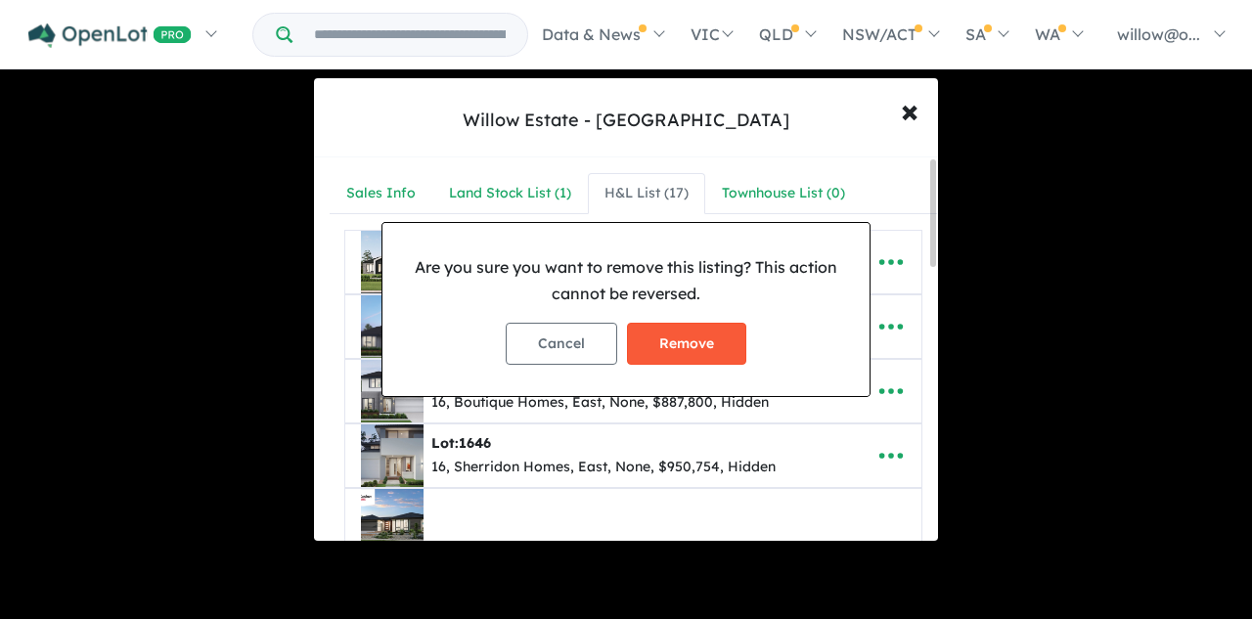
click at [728, 343] on button "Remove" at bounding box center [686, 344] width 119 height 42
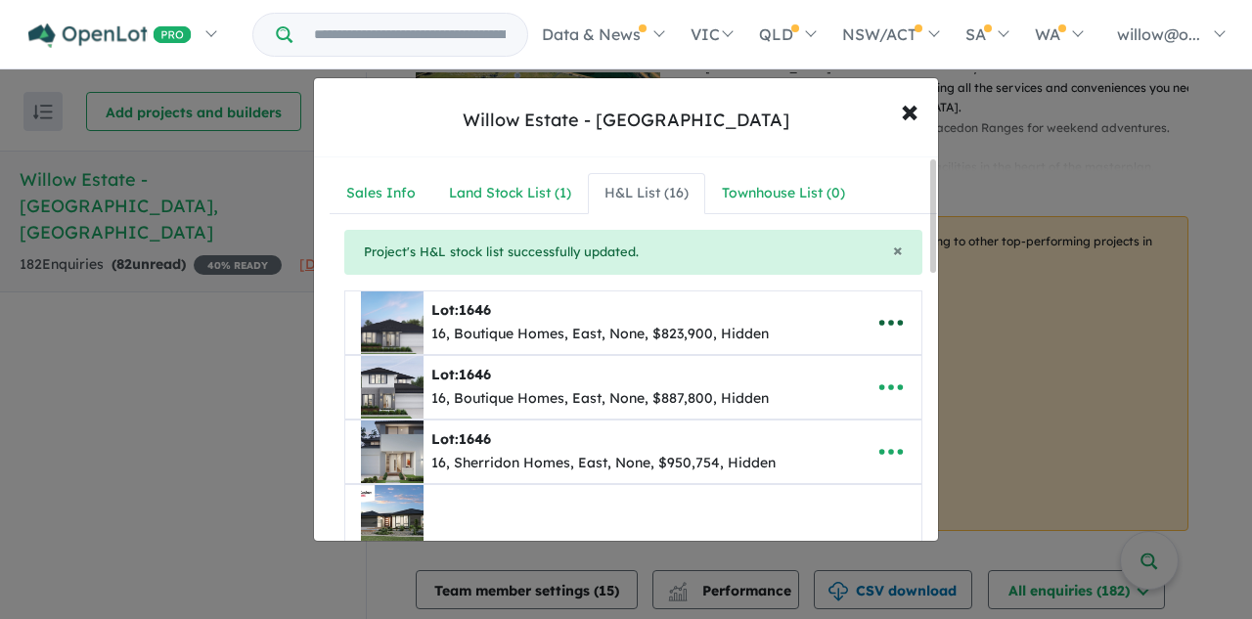
click at [881, 314] on icon "button" at bounding box center [891, 322] width 29 height 29
click at [818, 420] on link "Remove" at bounding box center [848, 415] width 145 height 45
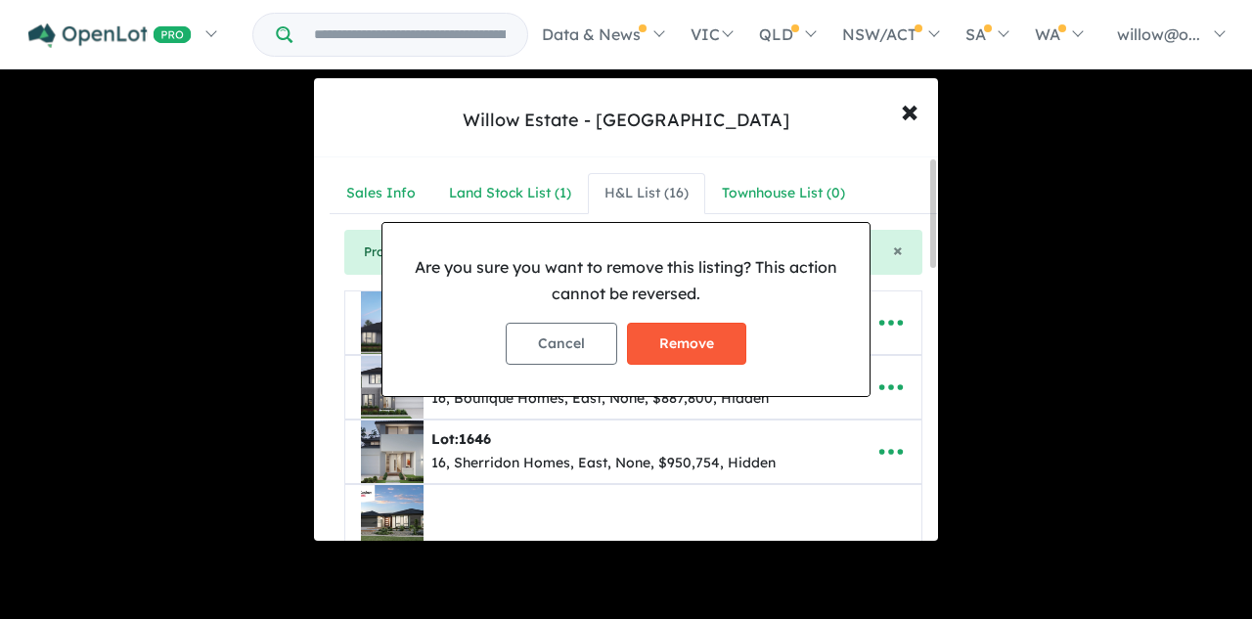
click at [719, 349] on button "Remove" at bounding box center [686, 344] width 119 height 42
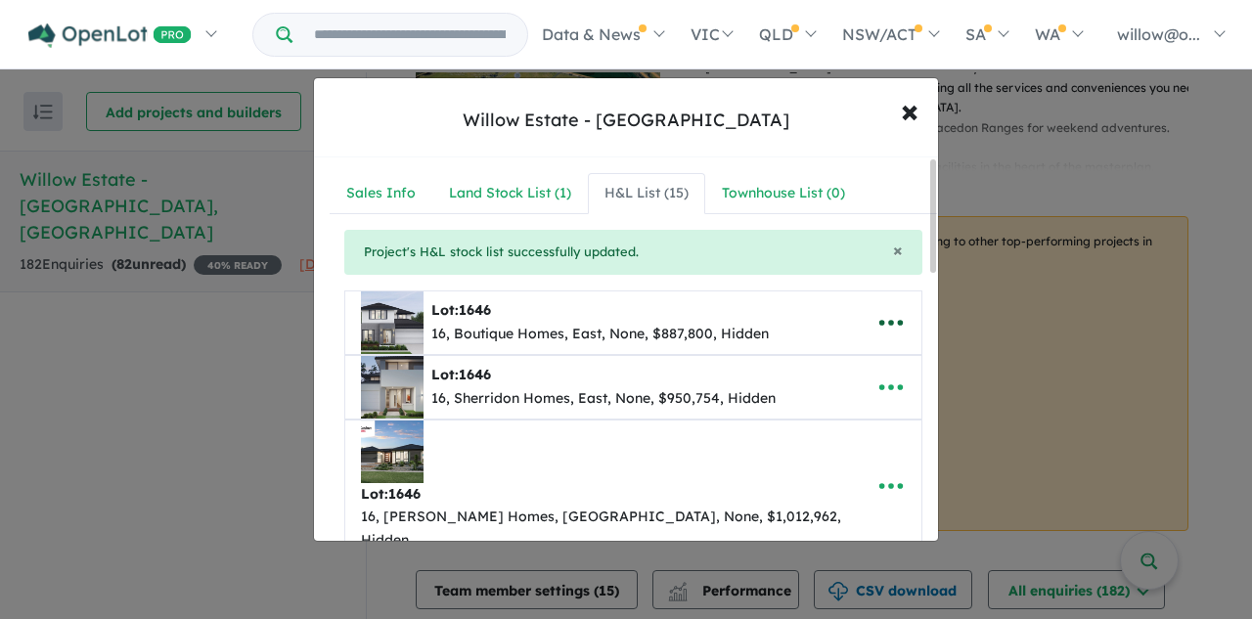
click at [877, 332] on icon "button" at bounding box center [891, 322] width 29 height 29
click at [795, 419] on link "Remove" at bounding box center [848, 415] width 145 height 45
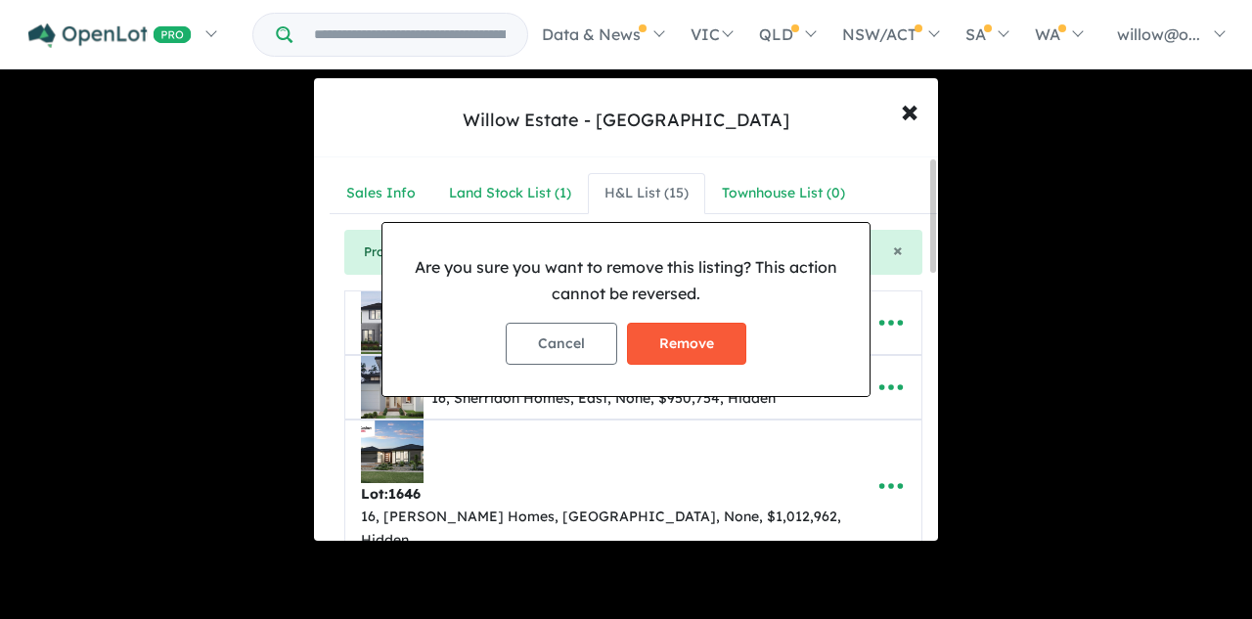
click at [687, 354] on button "Remove" at bounding box center [686, 344] width 119 height 42
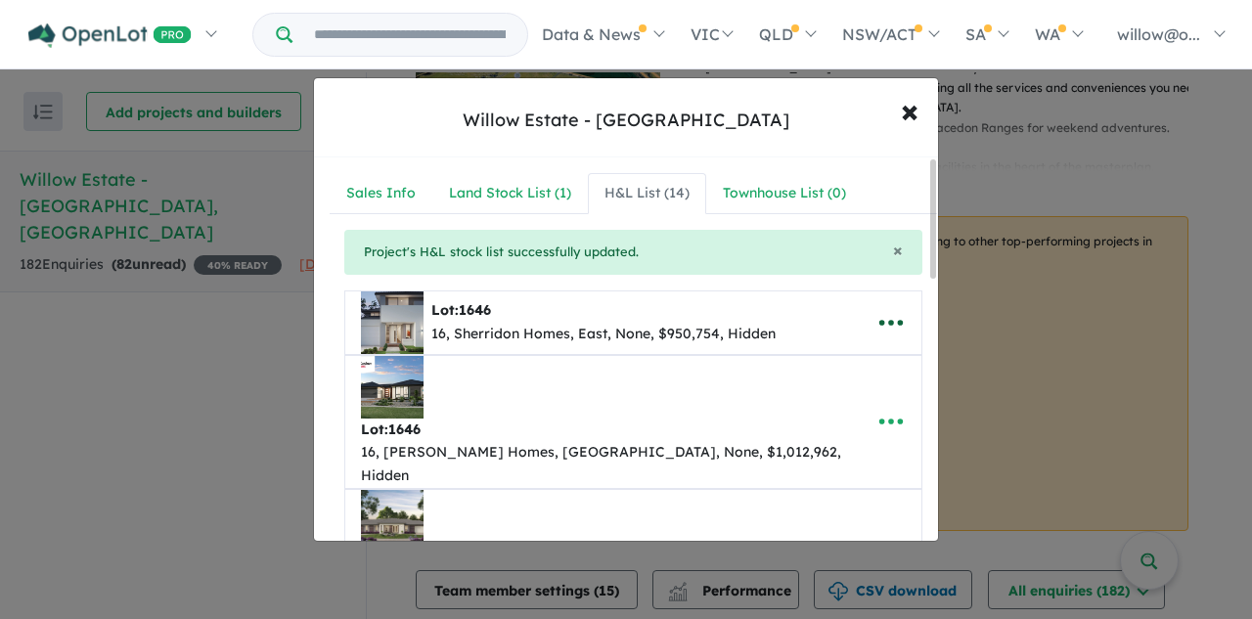
click at [885, 325] on icon "button" at bounding box center [890, 323] width 23 height 6
click at [826, 411] on link "Remove" at bounding box center [848, 415] width 145 height 45
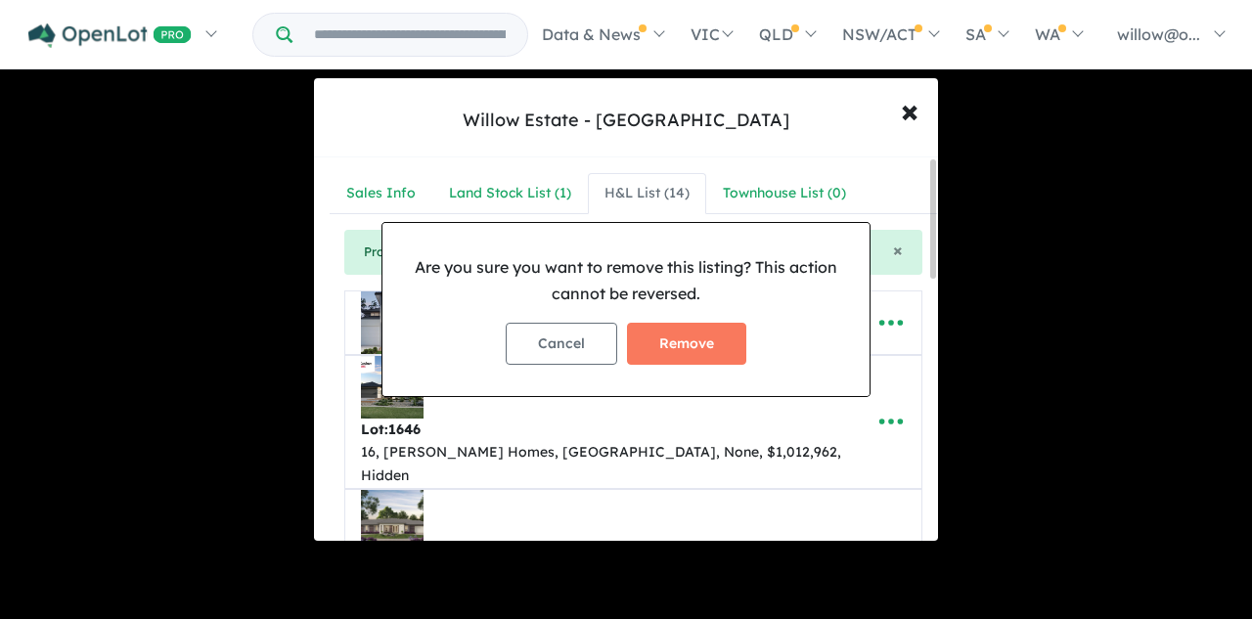
click at [747, 359] on div "Cancel Remove" at bounding box center [626, 343] width 456 height 73
click at [735, 354] on button "Remove" at bounding box center [686, 344] width 119 height 42
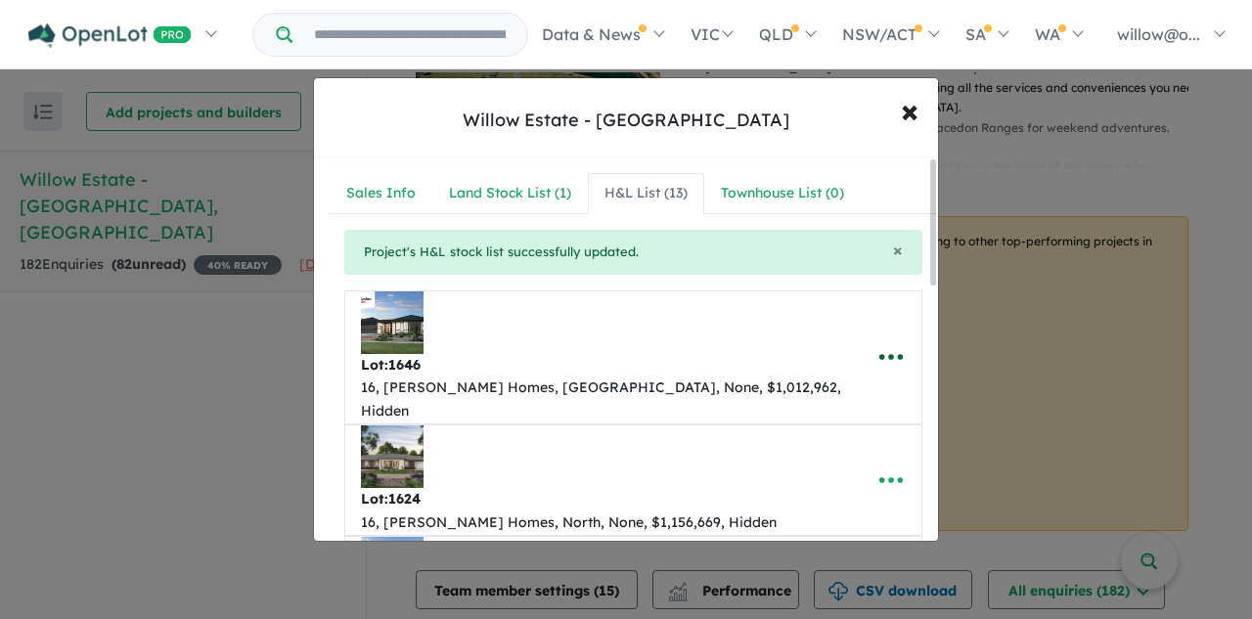
click at [881, 342] on icon "button" at bounding box center [891, 356] width 29 height 29
click at [810, 428] on link "Remove" at bounding box center [848, 450] width 145 height 45
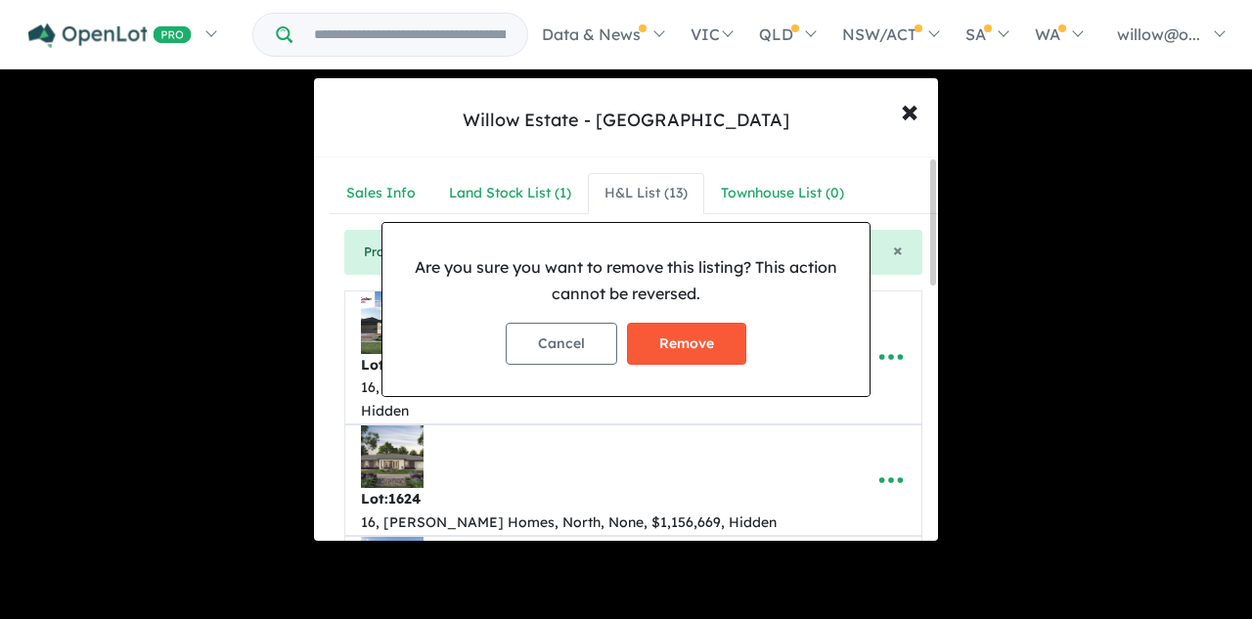
click at [732, 341] on button "Remove" at bounding box center [686, 344] width 119 height 42
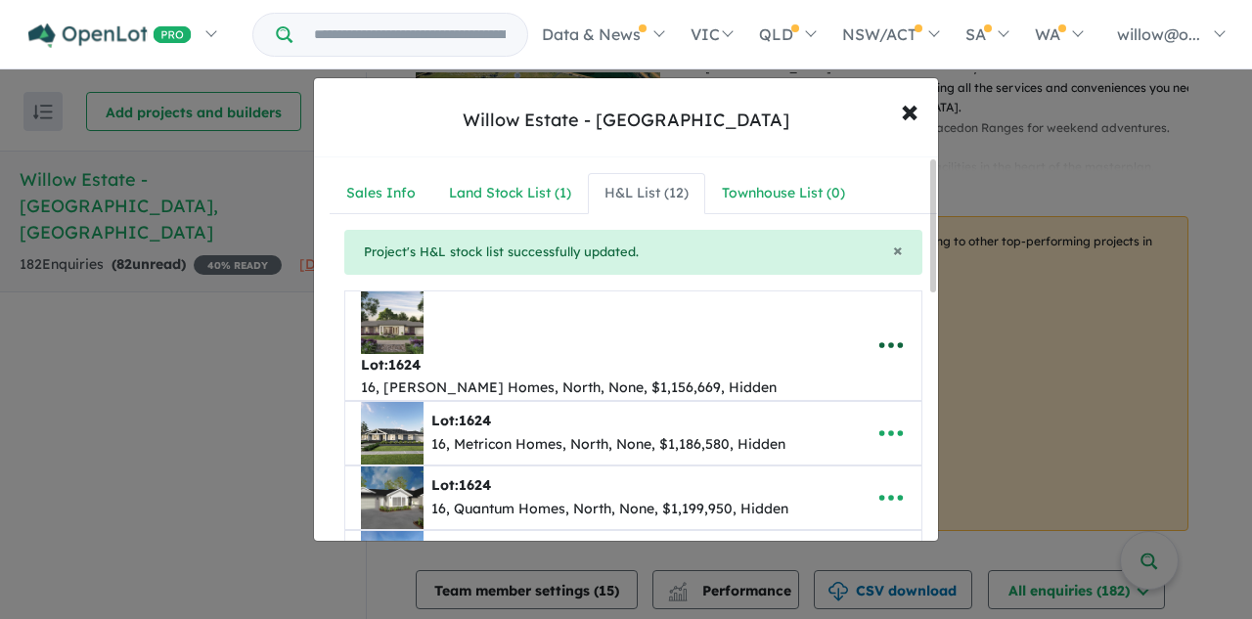
click at [877, 331] on icon "button" at bounding box center [891, 345] width 29 height 29
click at [799, 416] on link "Remove" at bounding box center [848, 438] width 145 height 45
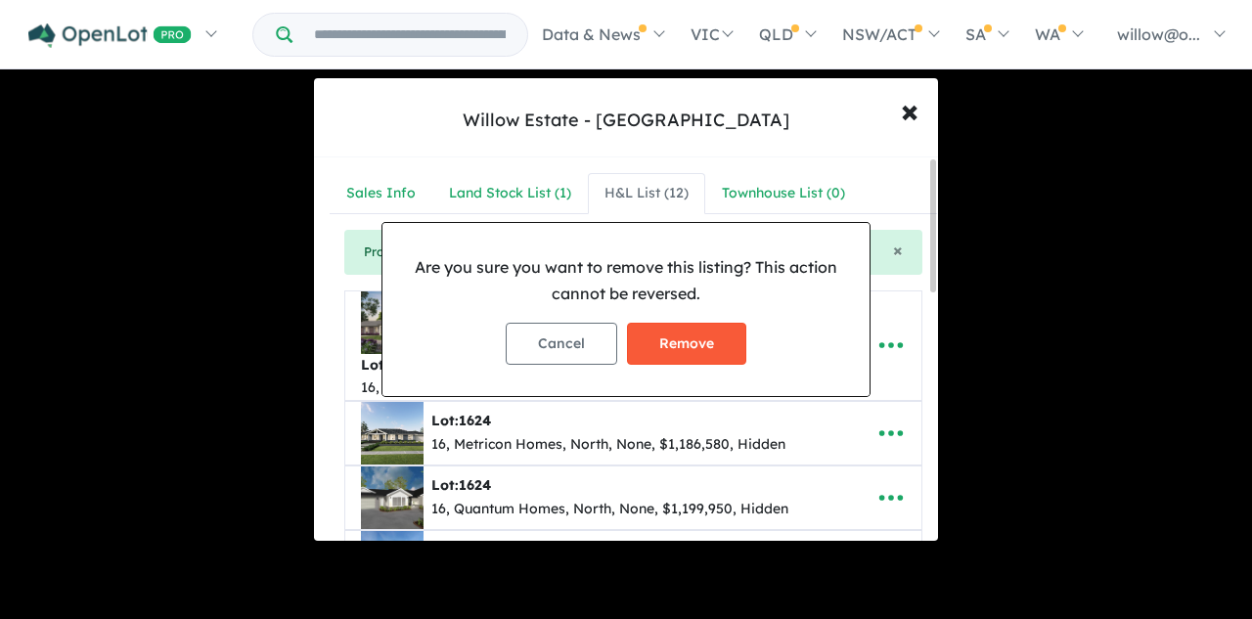
click at [698, 340] on button "Remove" at bounding box center [686, 344] width 119 height 42
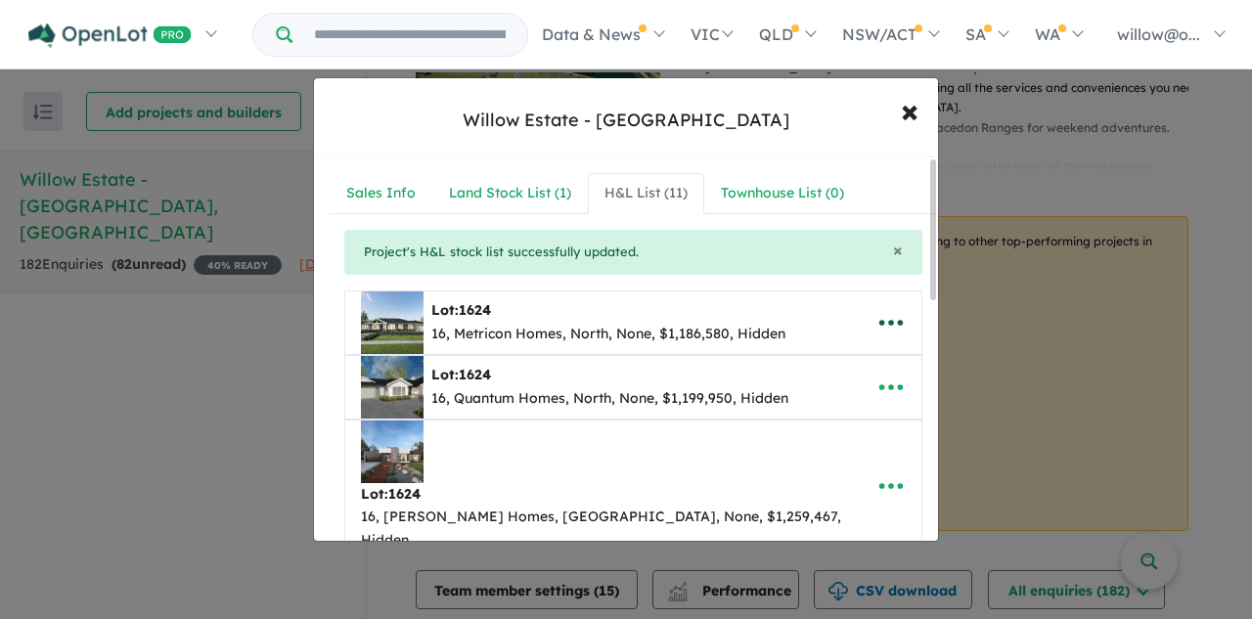
click at [877, 328] on icon "button" at bounding box center [891, 322] width 29 height 29
click at [794, 411] on link "Remove" at bounding box center [848, 415] width 145 height 45
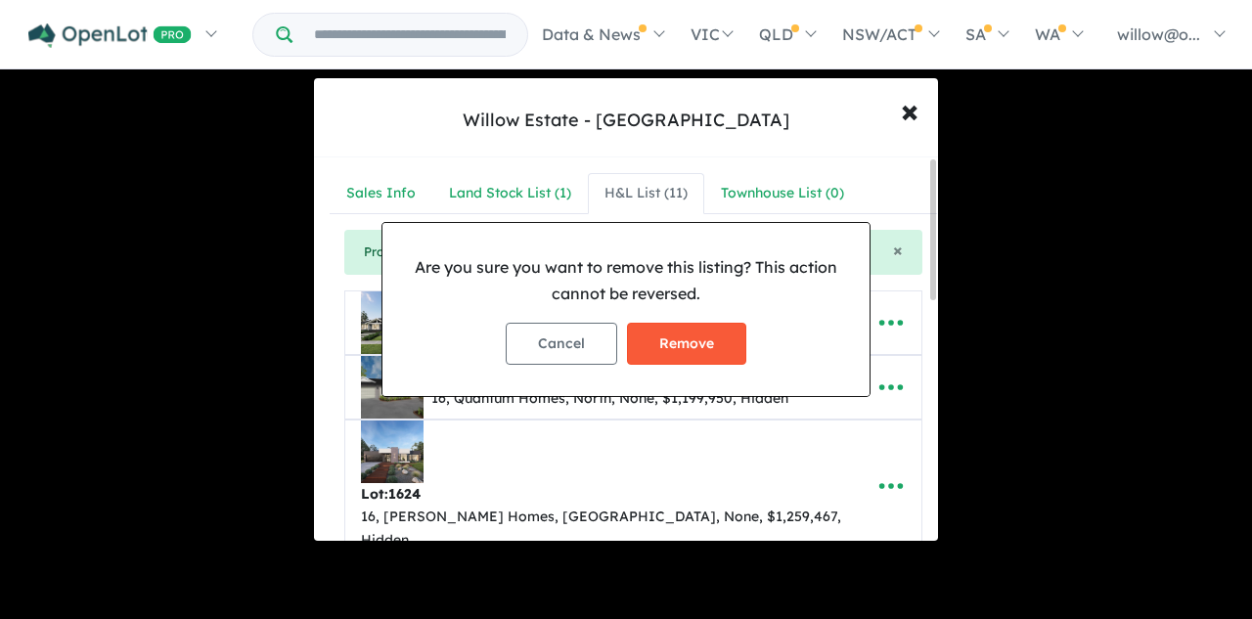
click at [703, 354] on button "Remove" at bounding box center [686, 344] width 119 height 42
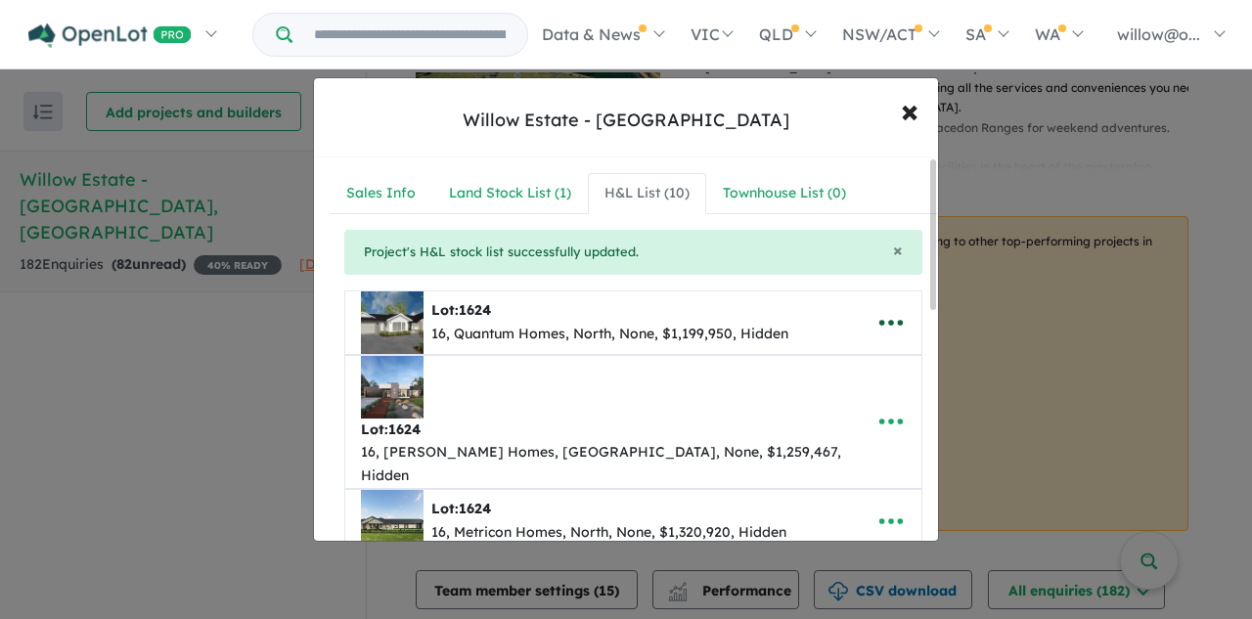
click at [877, 320] on icon "button" at bounding box center [891, 322] width 29 height 29
click at [825, 413] on link "Remove" at bounding box center [848, 415] width 145 height 45
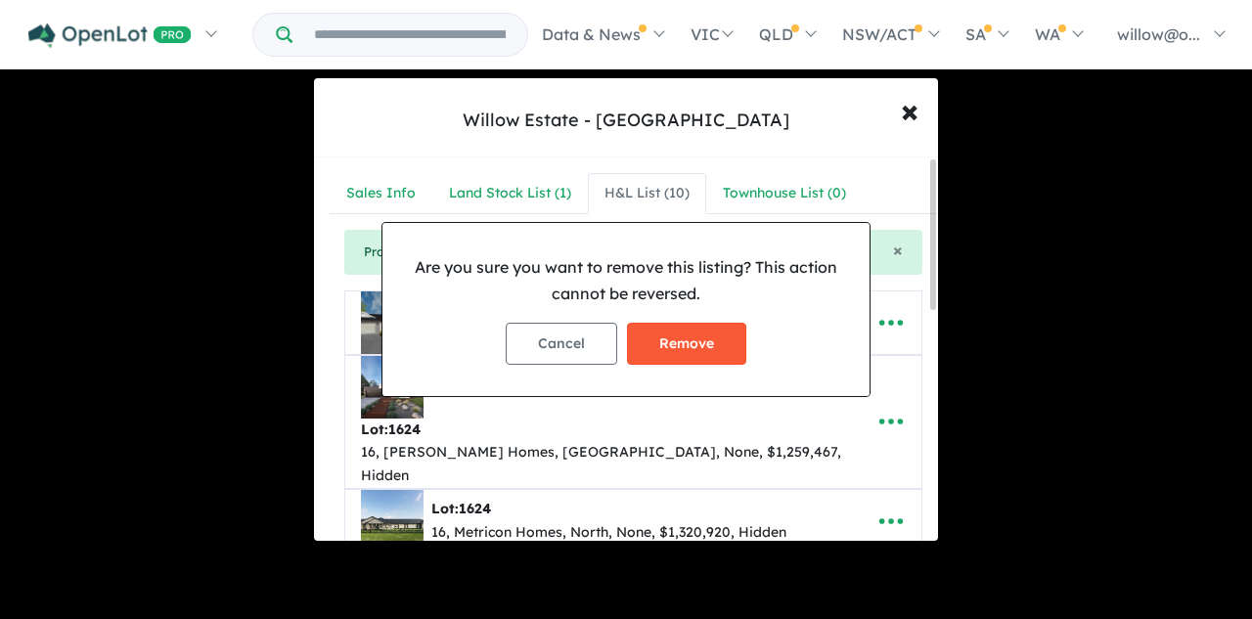
click at [719, 352] on button "Remove" at bounding box center [686, 344] width 119 height 42
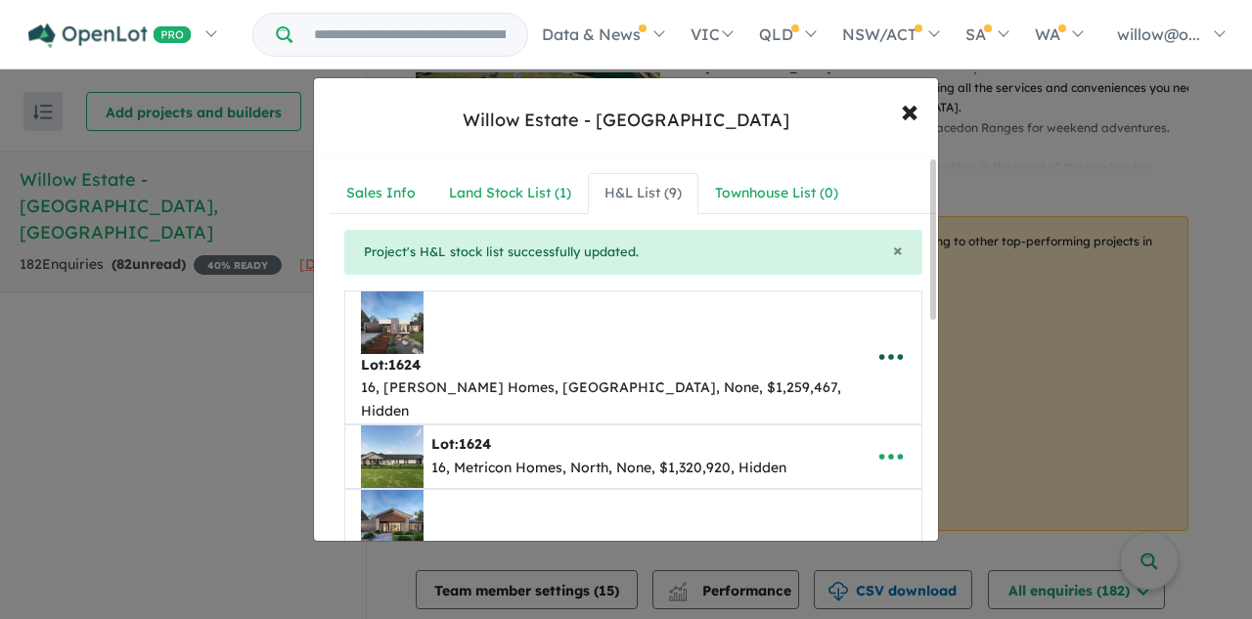
click at [881, 342] on icon "button" at bounding box center [891, 356] width 29 height 29
click at [830, 428] on link "Remove" at bounding box center [848, 450] width 145 height 45
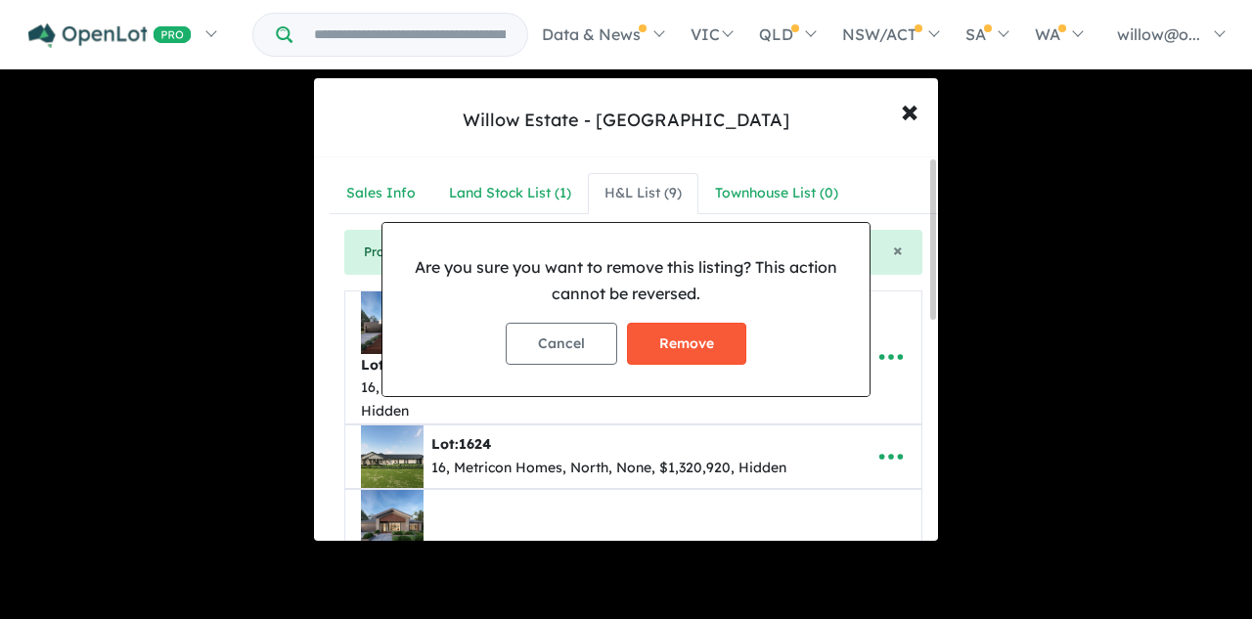
click at [706, 348] on button "Remove" at bounding box center [686, 344] width 119 height 42
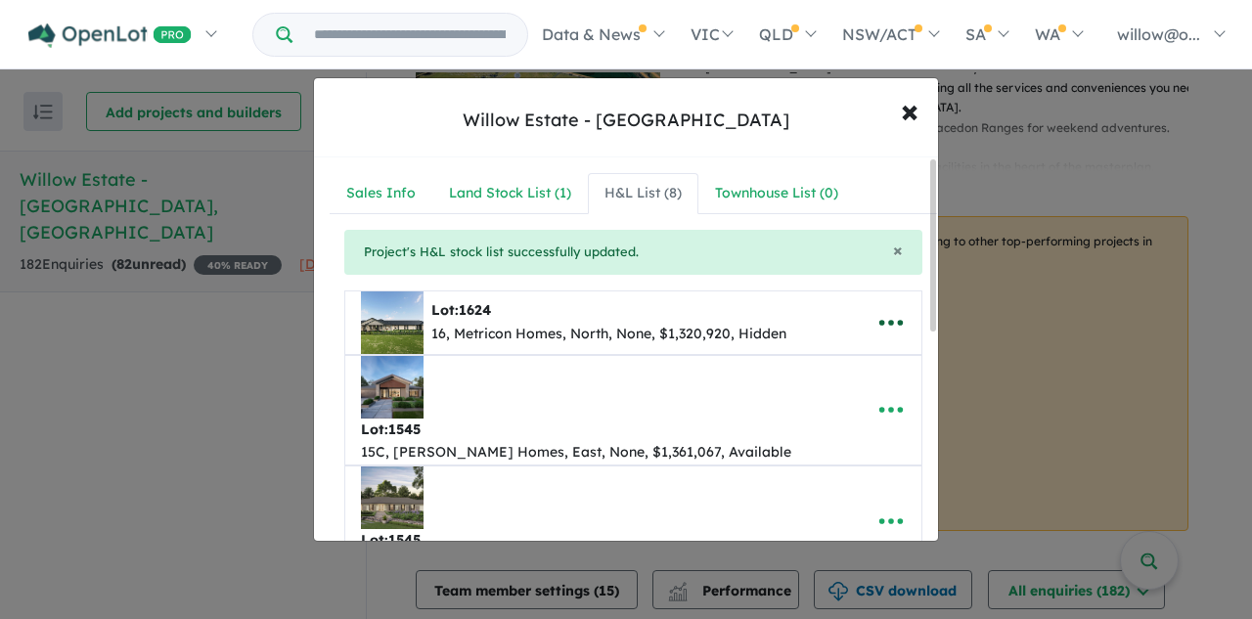
click at [884, 327] on icon "button" at bounding box center [891, 322] width 29 height 29
click at [829, 404] on link "Remove" at bounding box center [848, 415] width 145 height 45
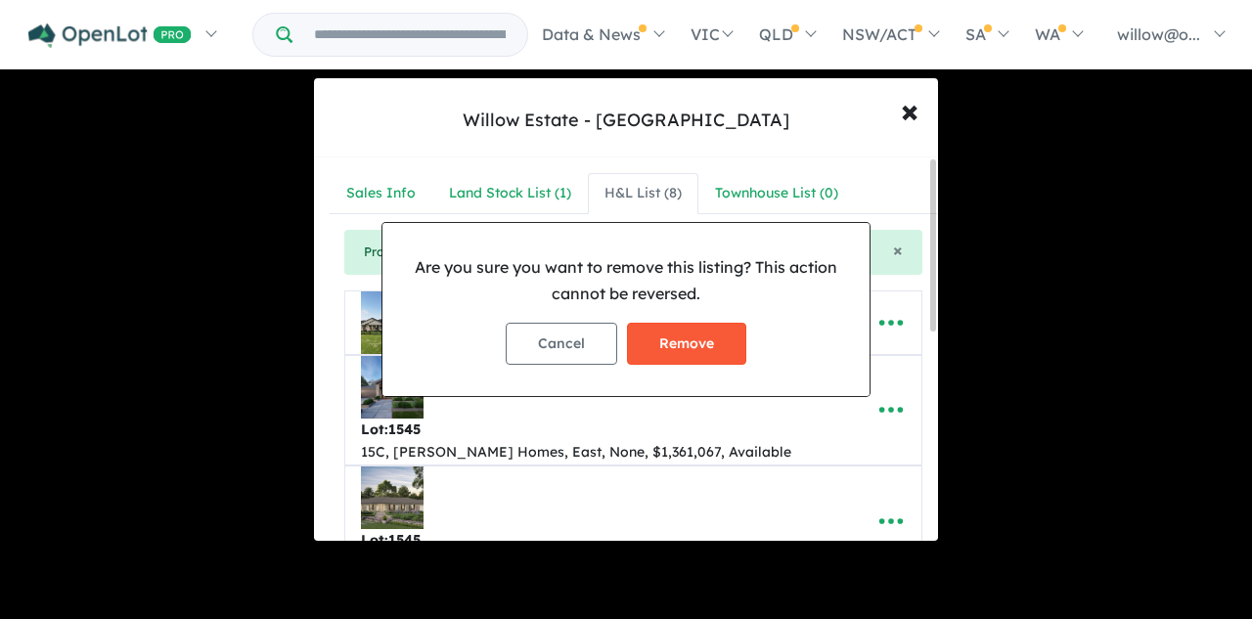
click at [728, 348] on button "Remove" at bounding box center [686, 344] width 119 height 42
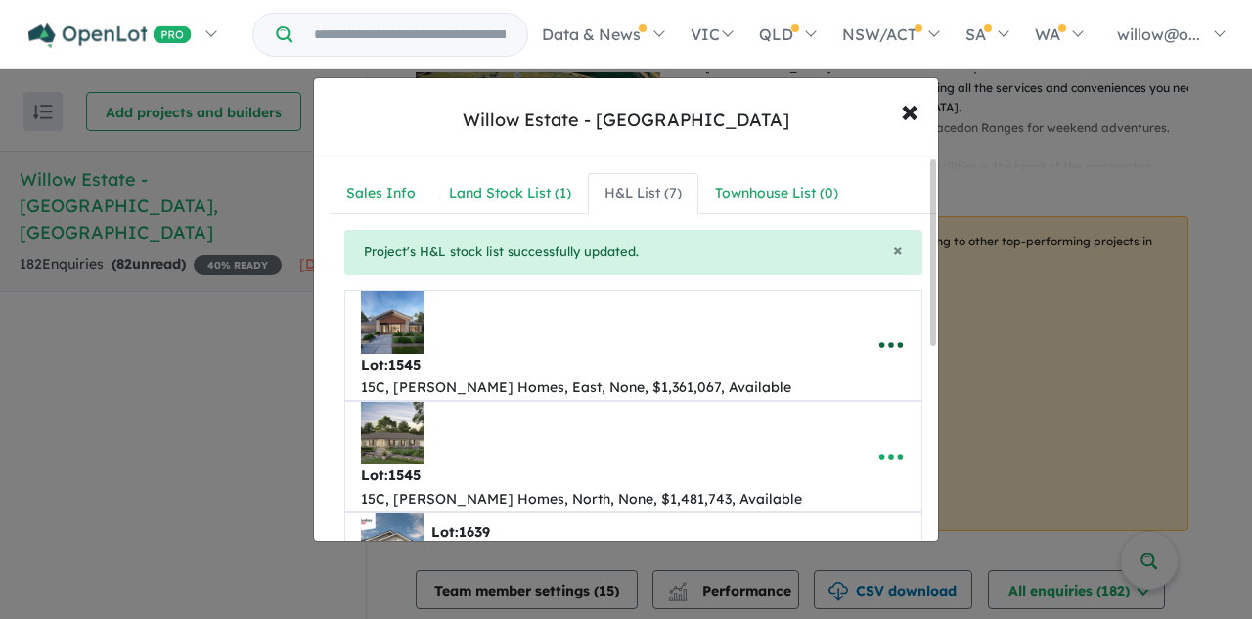
click at [886, 331] on icon "button" at bounding box center [891, 345] width 29 height 29
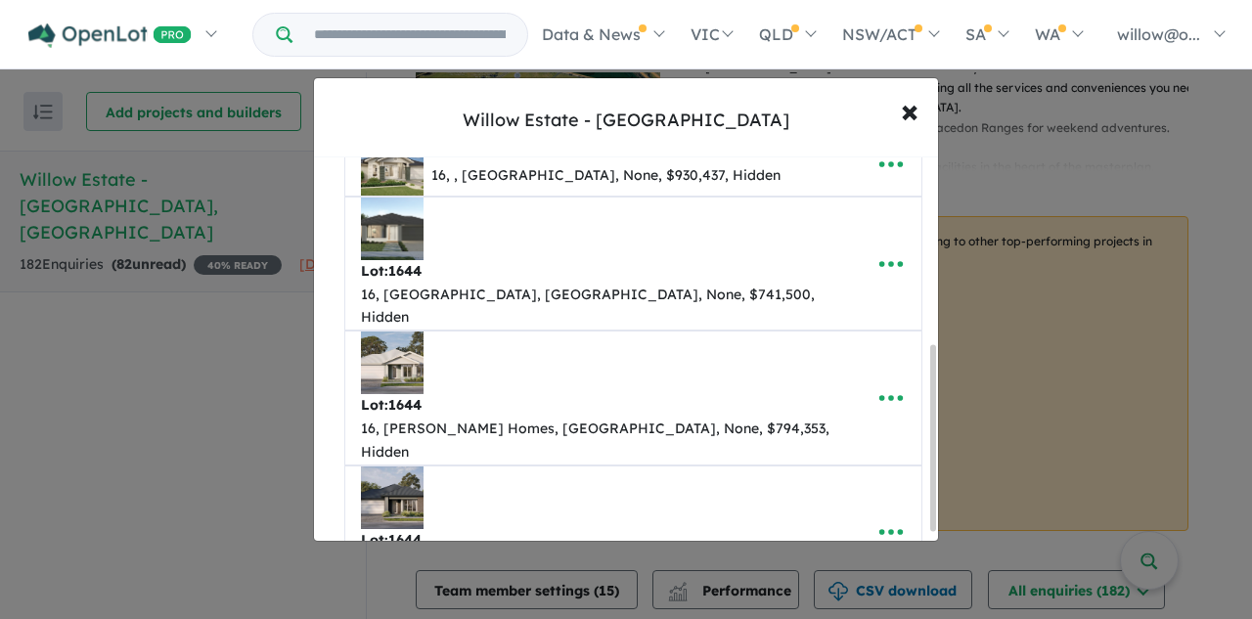
scroll to position [391, 0]
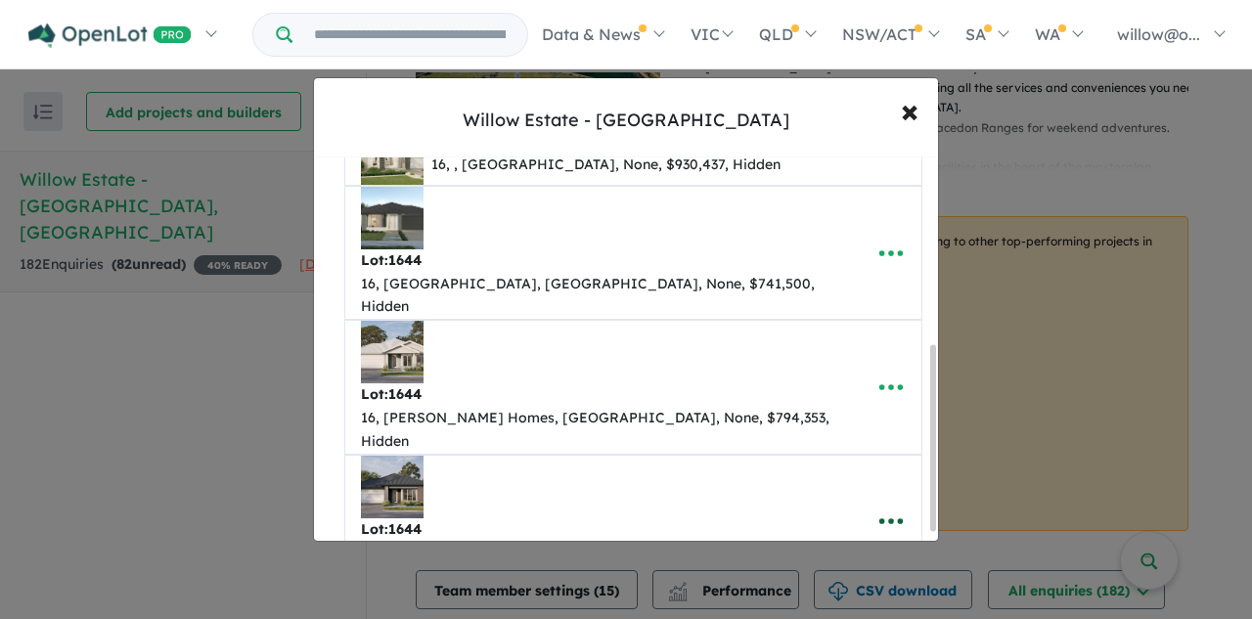
click at [879, 507] on icon "button" at bounding box center [891, 521] width 29 height 29
click at [807, 592] on link "Remove" at bounding box center [848, 614] width 145 height 45
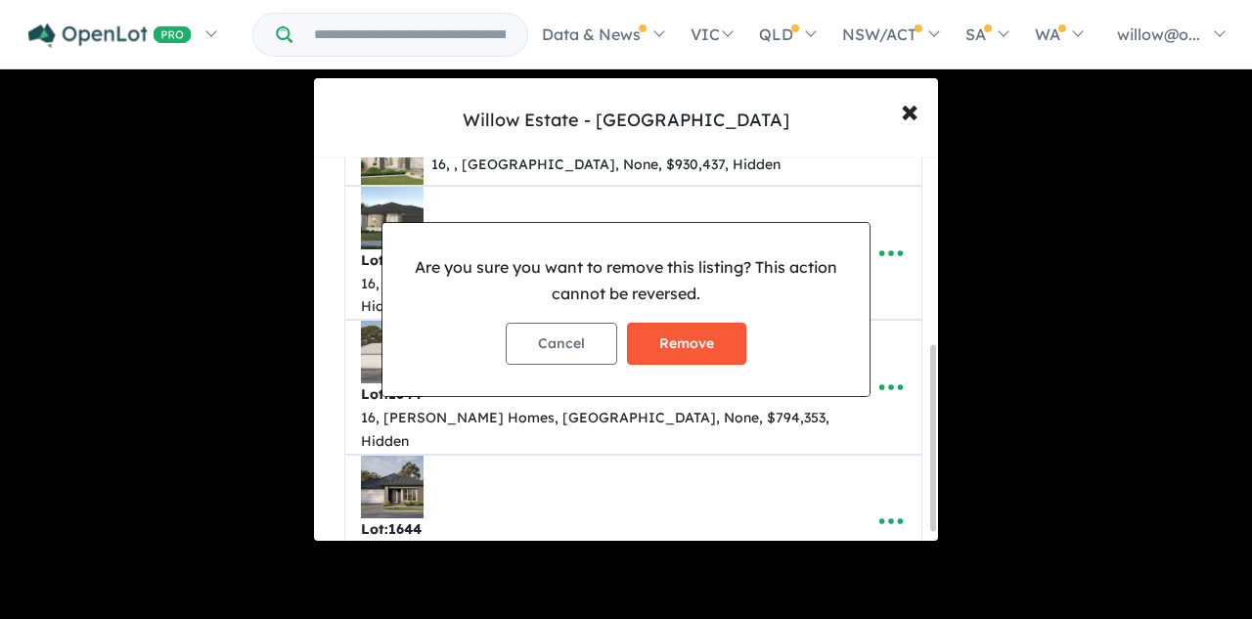
click at [709, 337] on button "Remove" at bounding box center [686, 344] width 119 height 42
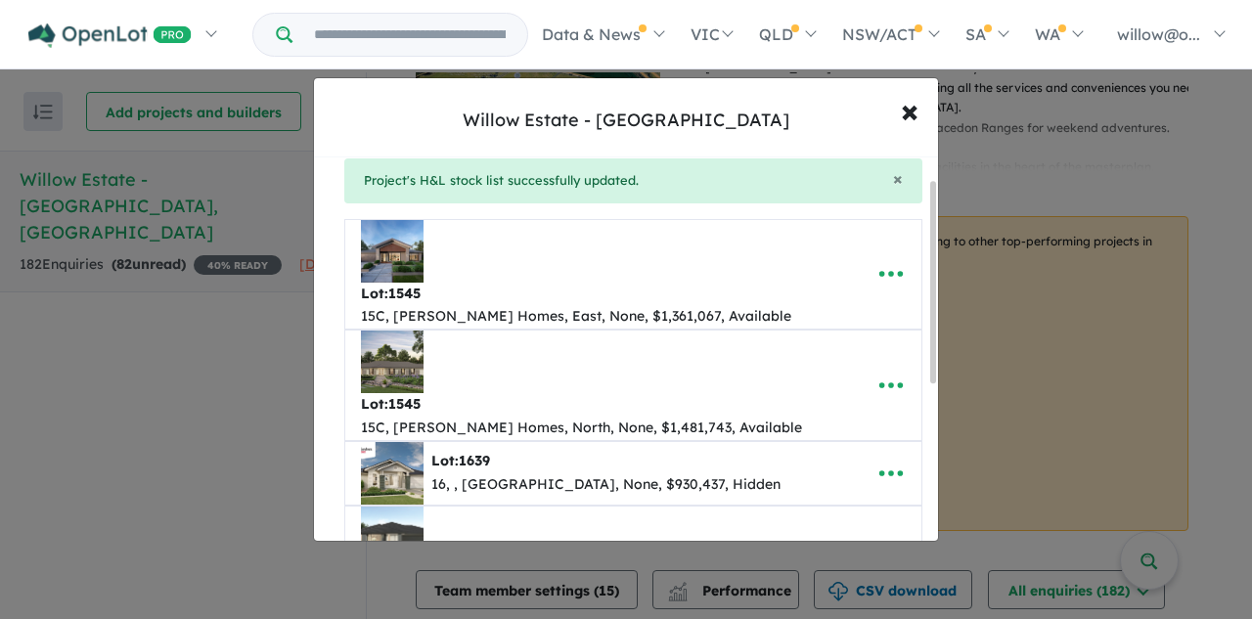
scroll to position [98, 0]
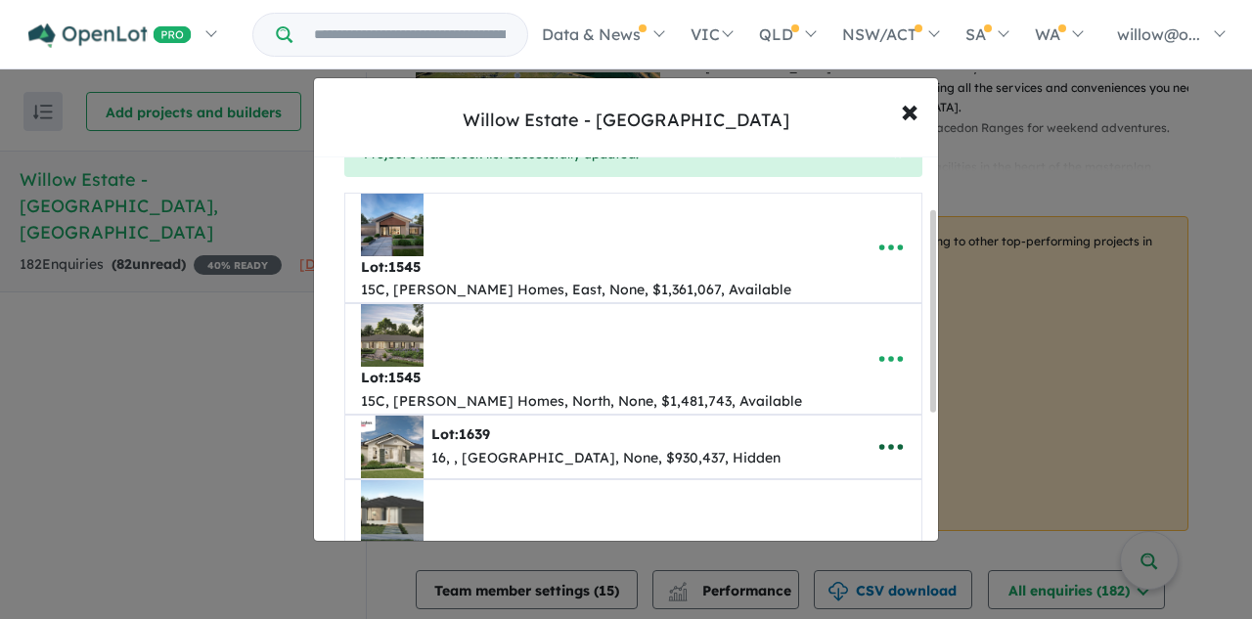
click at [880, 432] on icon "button" at bounding box center [891, 446] width 29 height 29
click at [845, 518] on link "Remove" at bounding box center [848, 540] width 145 height 45
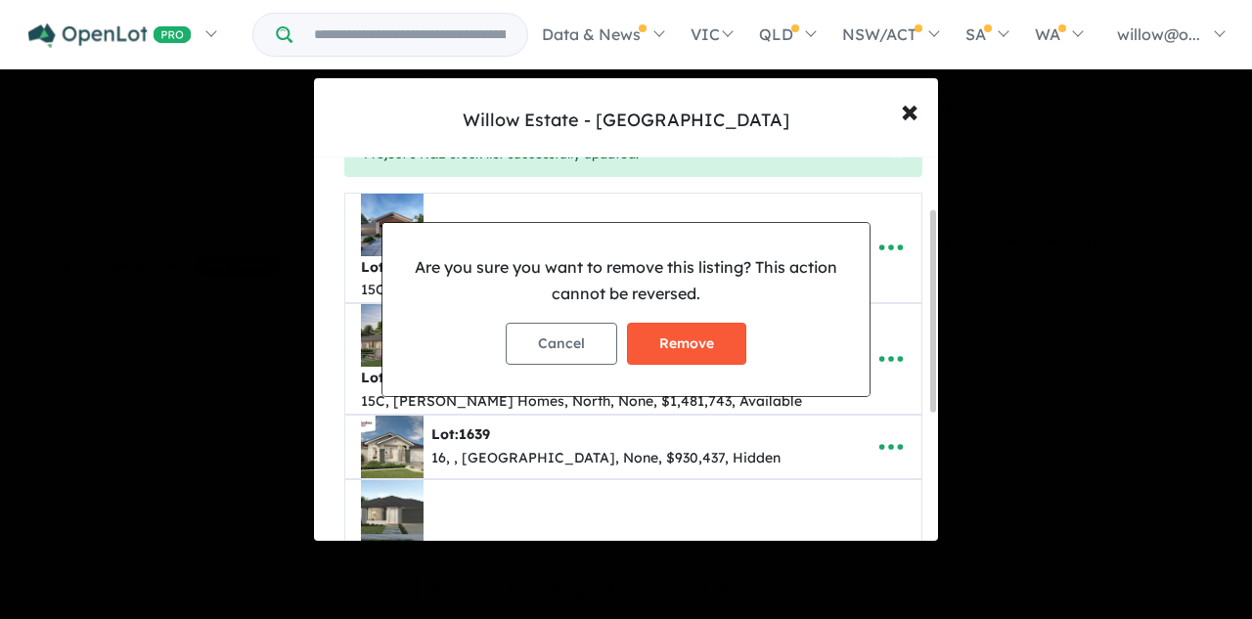
click at [705, 348] on button "Remove" at bounding box center [686, 344] width 119 height 42
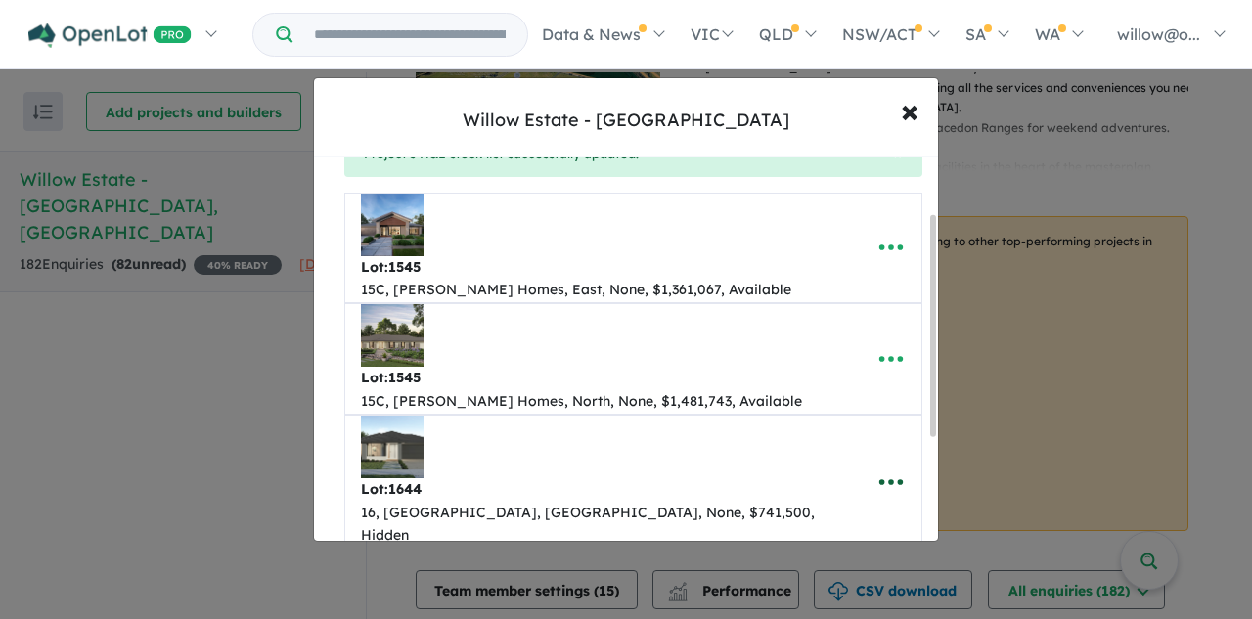
click at [891, 468] on icon "button" at bounding box center [891, 482] width 29 height 29
click at [815, 553] on link "Remove" at bounding box center [848, 575] width 145 height 45
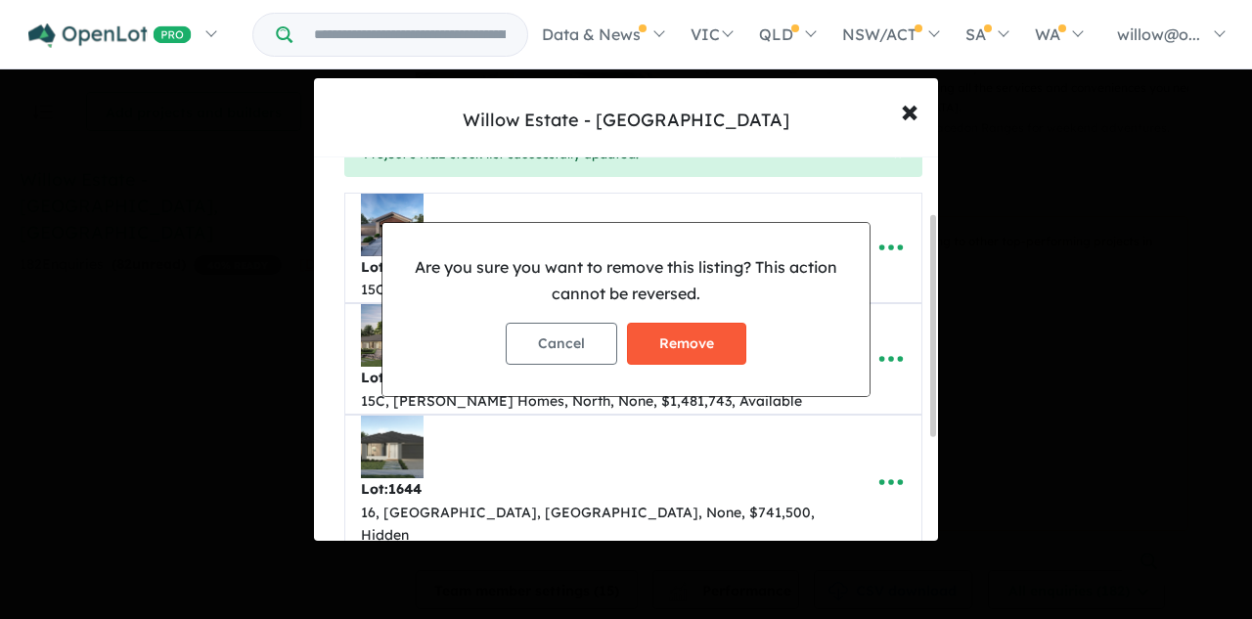
click at [716, 346] on button "Remove" at bounding box center [686, 344] width 119 height 42
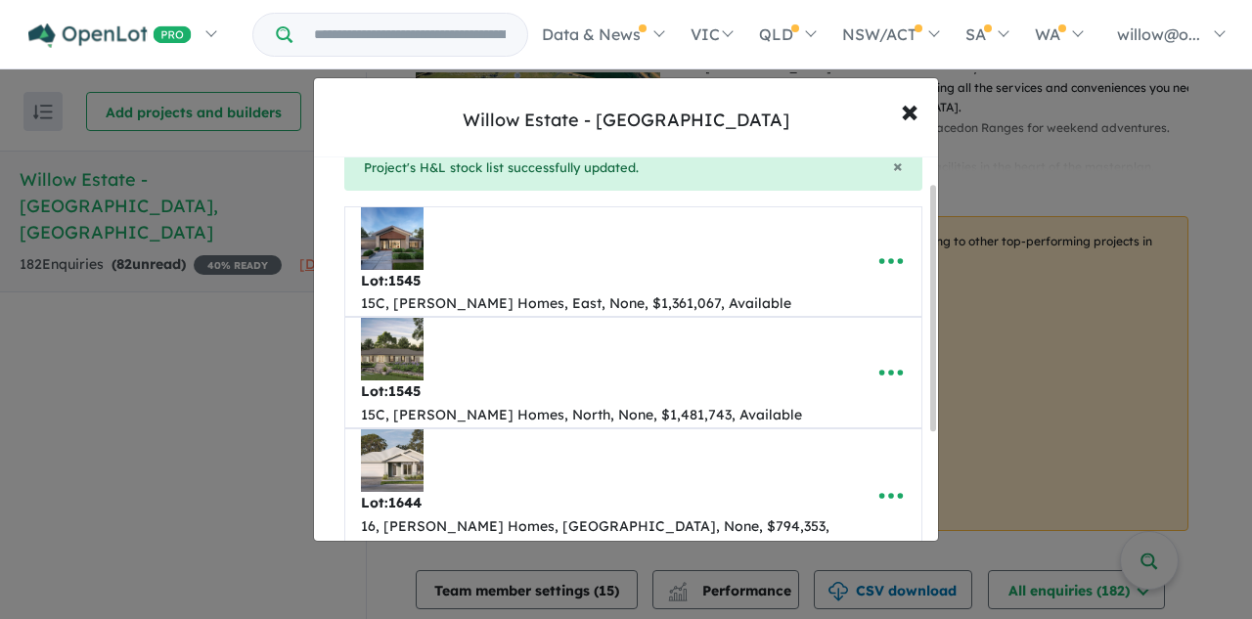
scroll to position [196, 0]
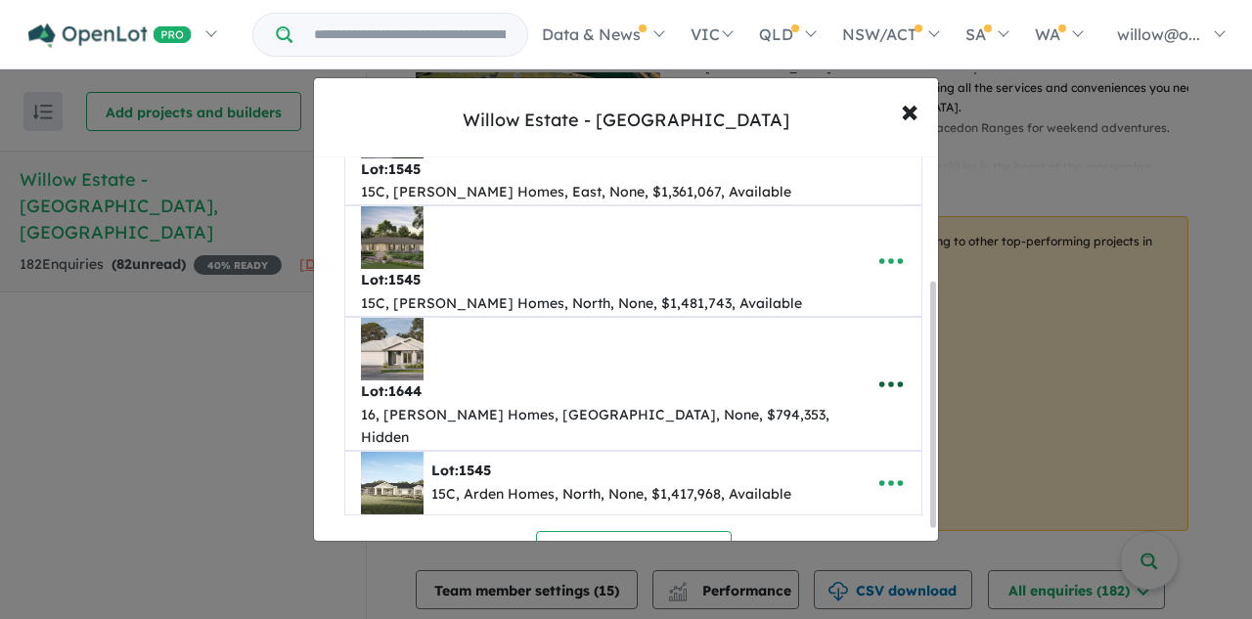
click at [879, 382] on icon "button" at bounding box center [890, 385] width 23 height 6
click at [827, 455] on link "Remove" at bounding box center [848, 477] width 145 height 45
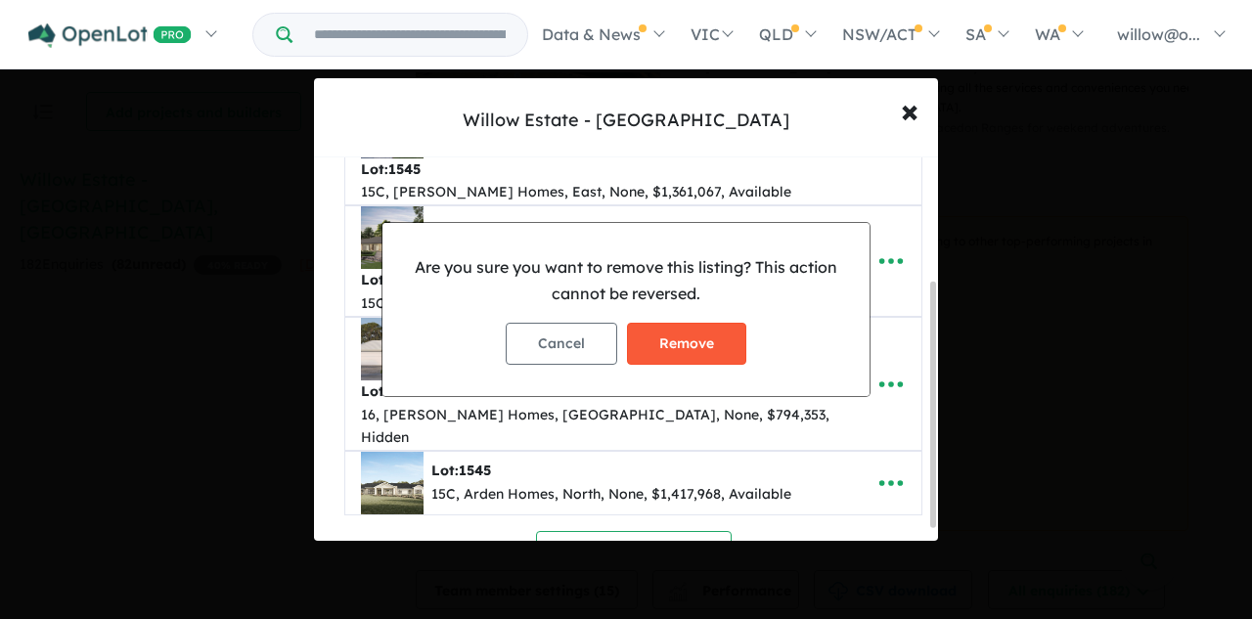
click at [699, 338] on button "Remove" at bounding box center [686, 344] width 119 height 42
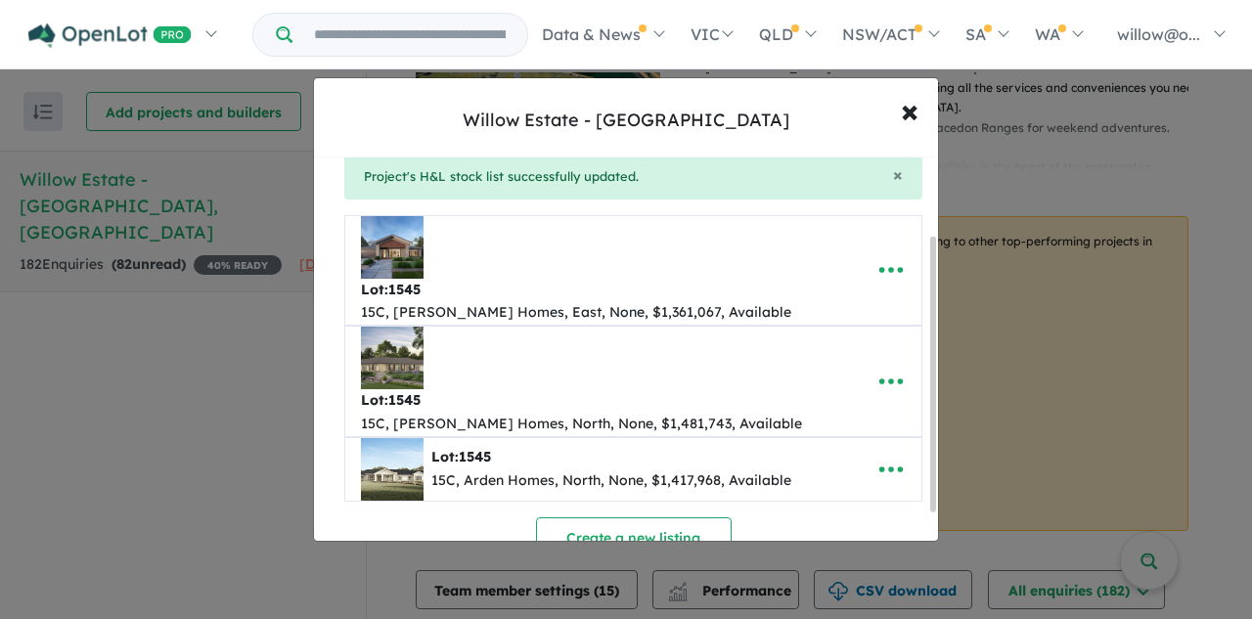
scroll to position [0, 0]
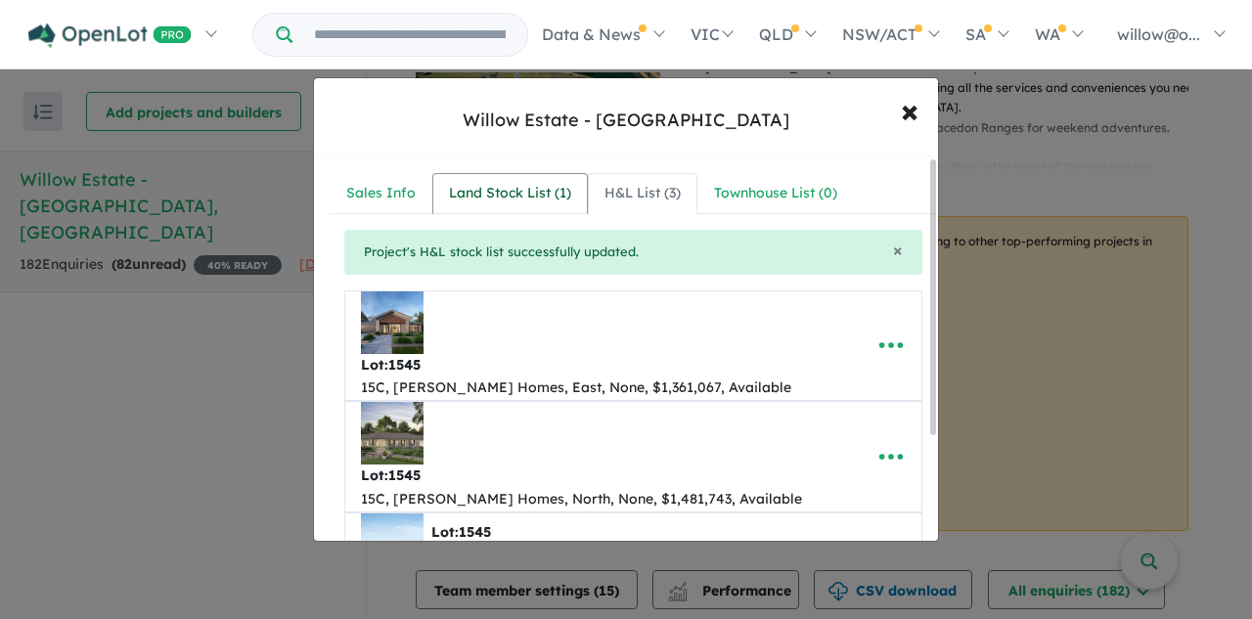
click at [465, 193] on div "Land Stock List ( 1 )" at bounding box center [510, 193] width 122 height 23
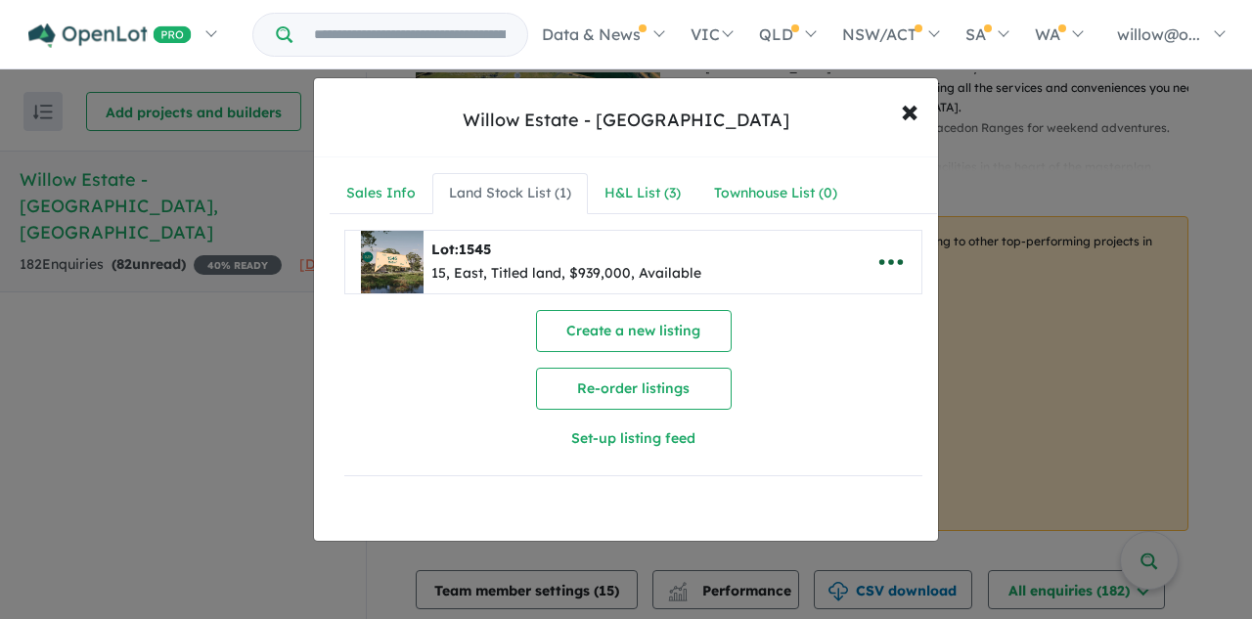
click at [877, 259] on icon "button" at bounding box center [891, 262] width 29 height 29
click at [804, 312] on link "Edit" at bounding box center [848, 310] width 145 height 45
select select "****"
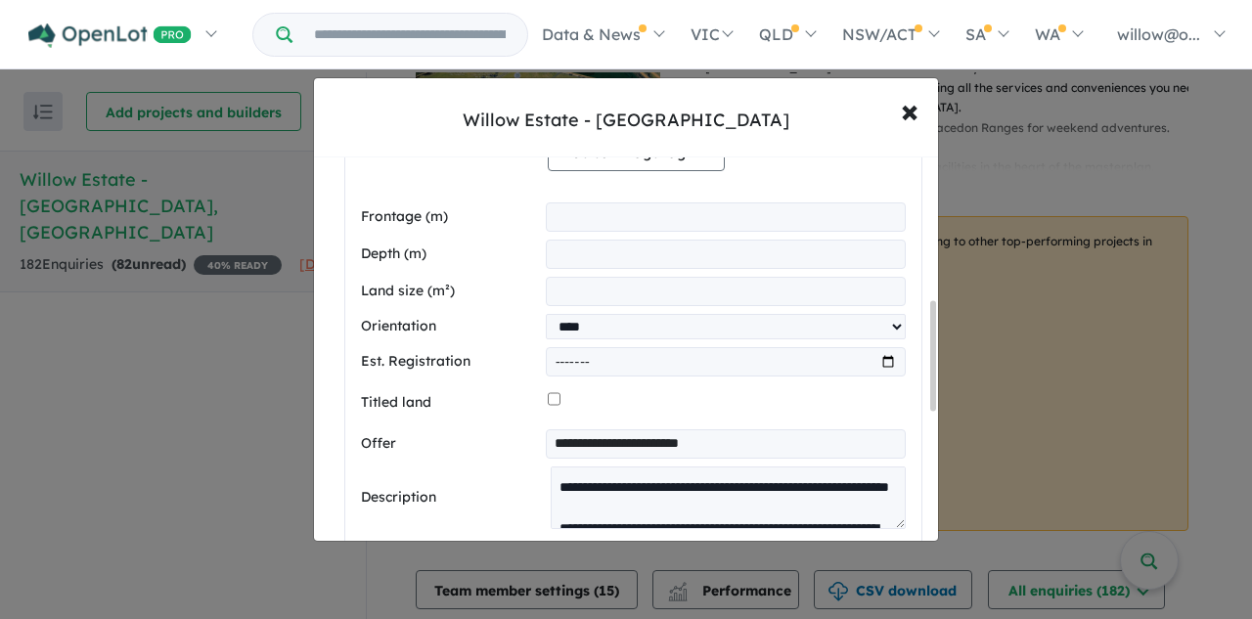
scroll to position [685, 0]
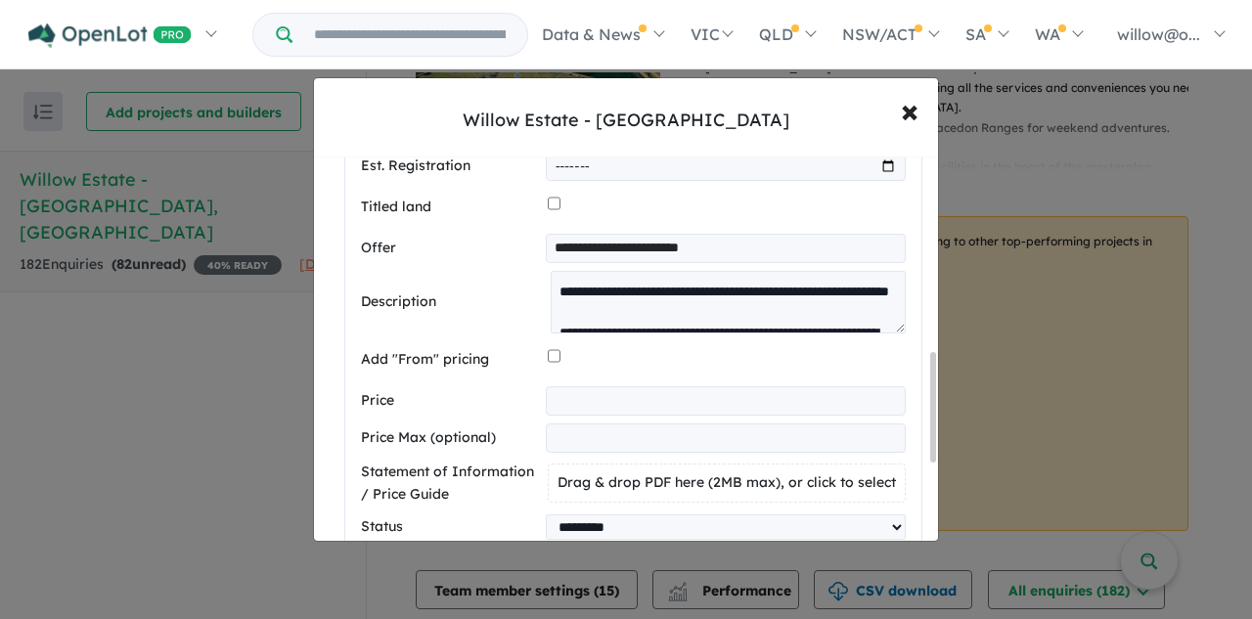
drag, startPoint x: 649, startPoint y: 251, endPoint x: 506, endPoint y: 253, distance: 142.8
click at [506, 253] on div "**********" at bounding box center [633, 248] width 545 height 29
type input "**********"
click at [561, 407] on input "*********" at bounding box center [726, 400] width 360 height 29
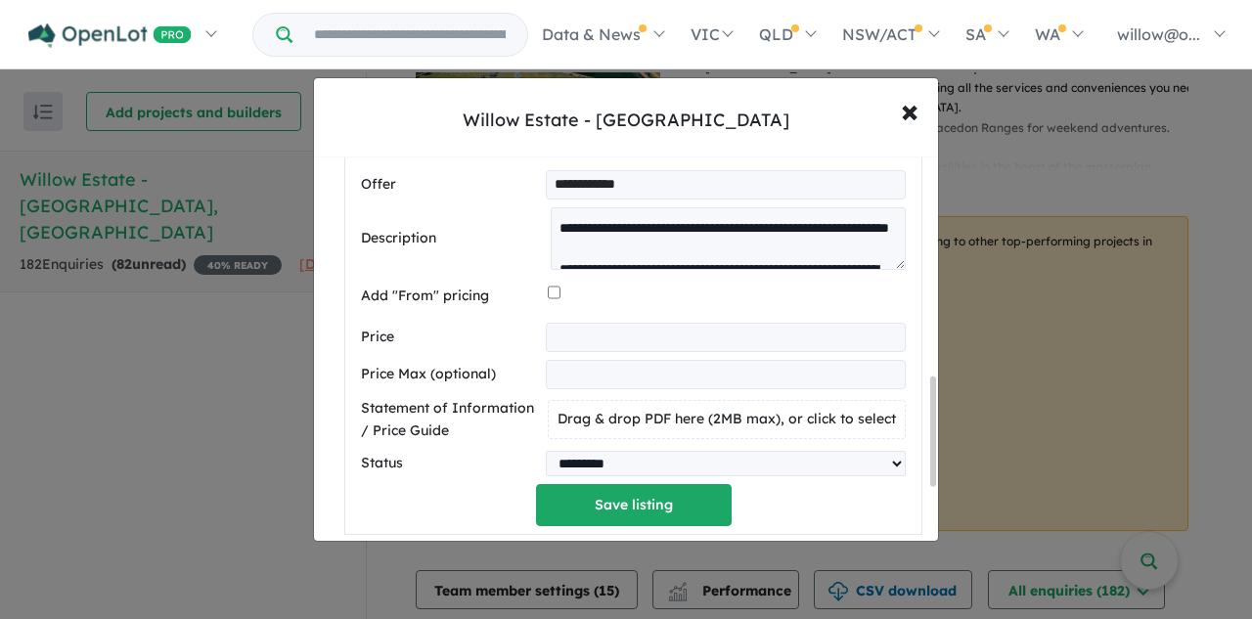
scroll to position [783, 0]
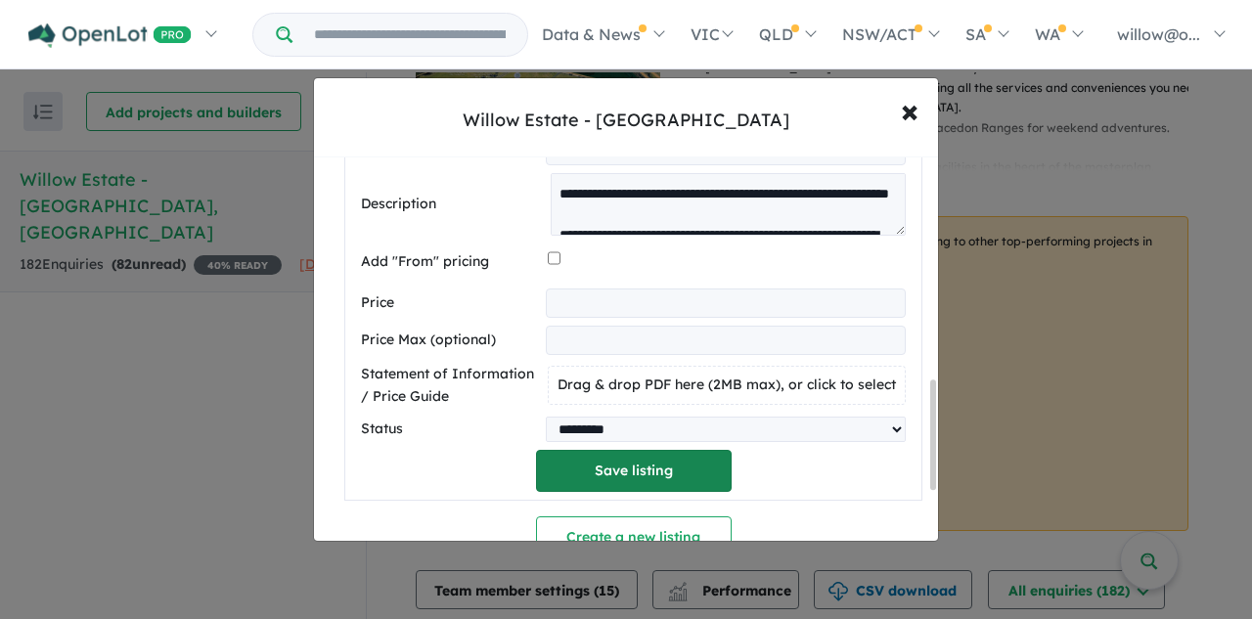
type input "*********"
click at [627, 476] on button "Save listing" at bounding box center [634, 471] width 196 height 42
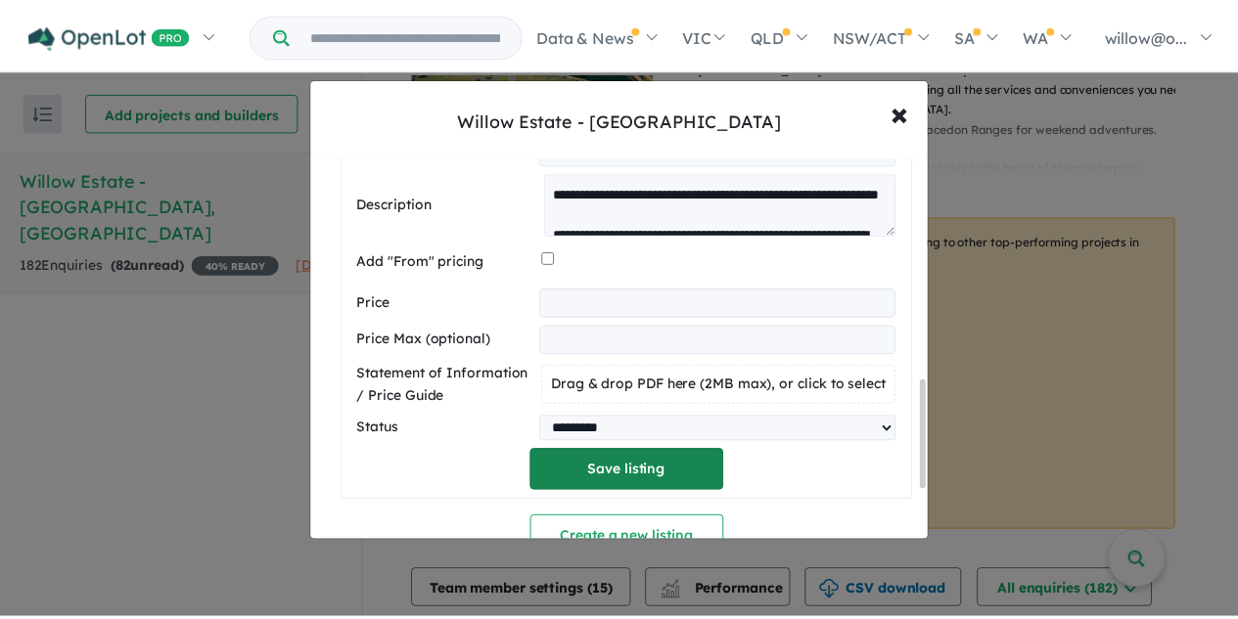
scroll to position [0, 0]
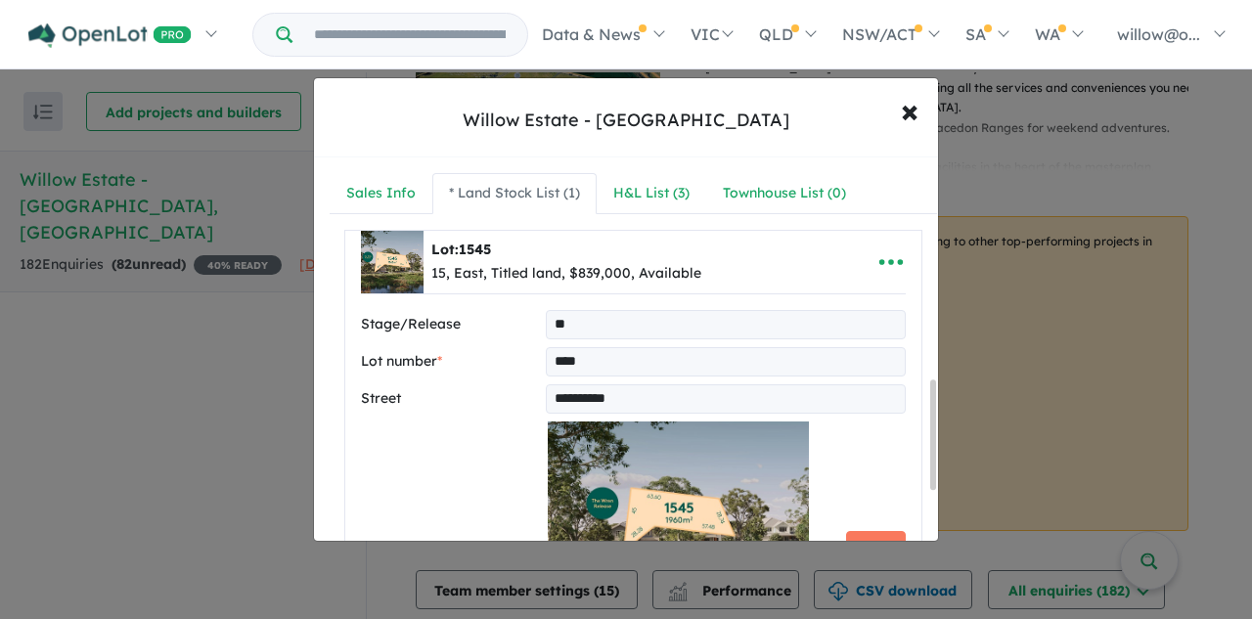
select select "****"
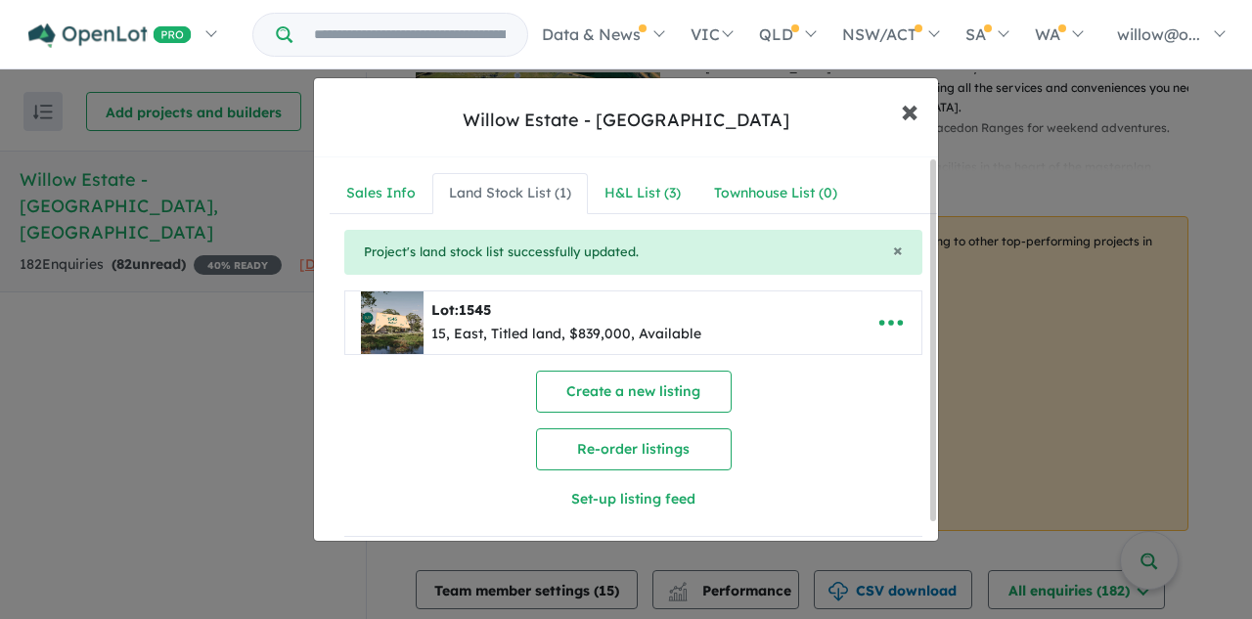
click at [906, 112] on span "×" at bounding box center [910, 110] width 18 height 42
